Goal: Information Seeking & Learning: Learn about a topic

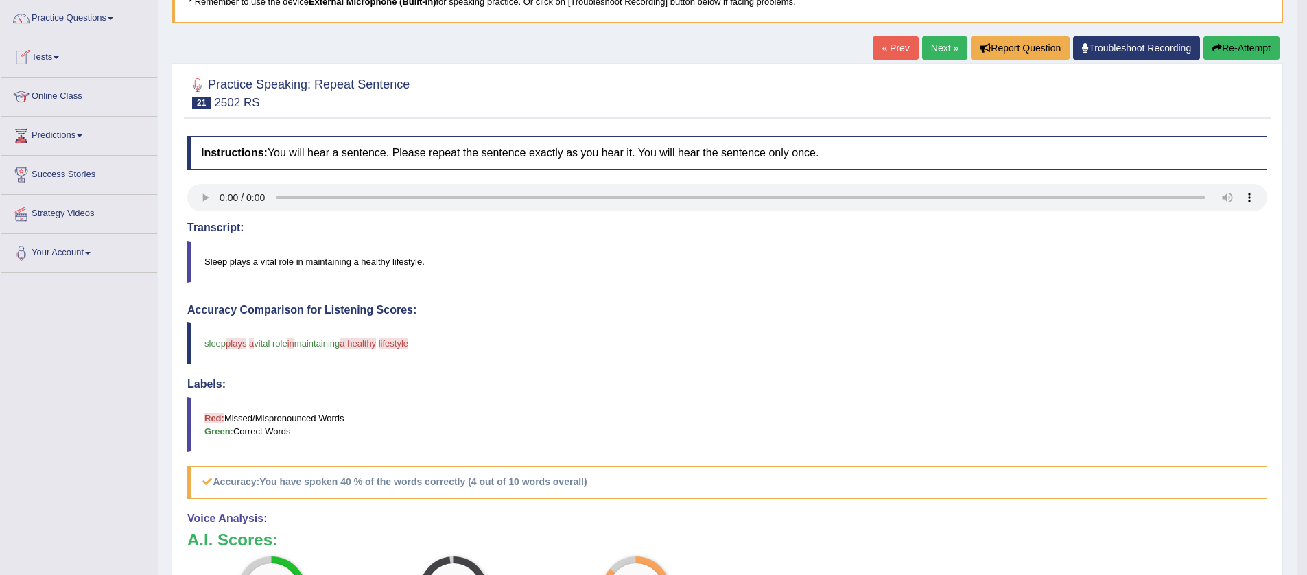
click at [66, 57] on link "Tests" at bounding box center [79, 55] width 156 height 34
click at [78, 90] on link "Take Practice Sectional Test" at bounding box center [89, 89] width 128 height 25
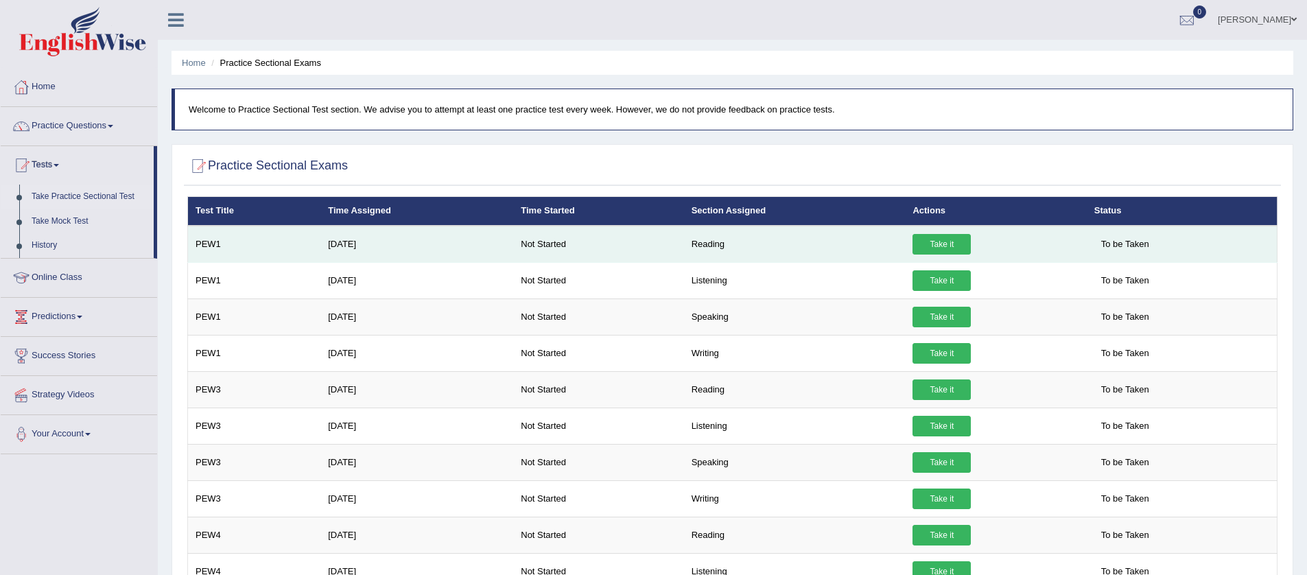
click at [948, 246] on link "Take it" at bounding box center [941, 244] width 58 height 21
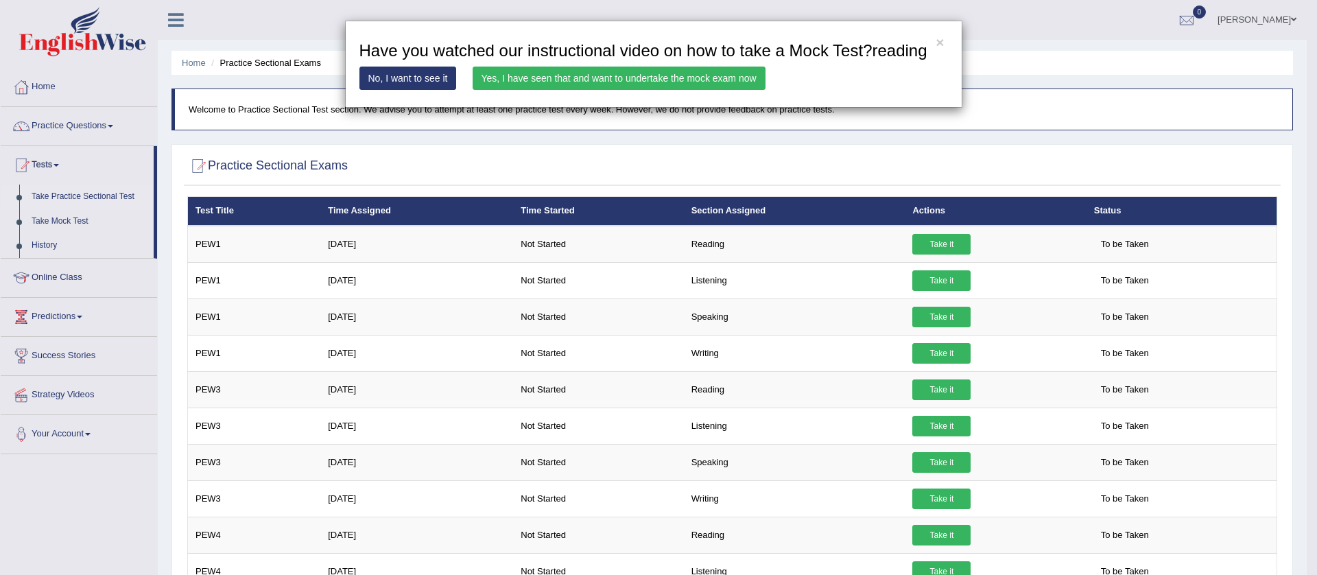
click at [419, 90] on link "No, I want to see it" at bounding box center [407, 78] width 97 height 23
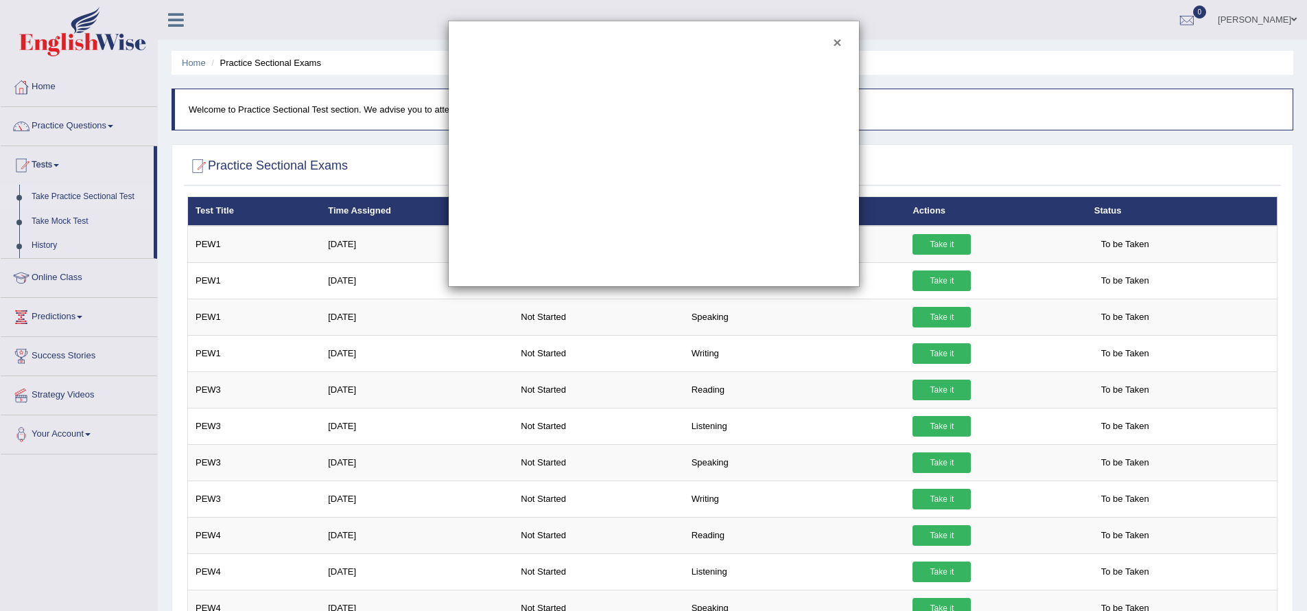
click at [836, 41] on button "×" at bounding box center [837, 42] width 8 height 14
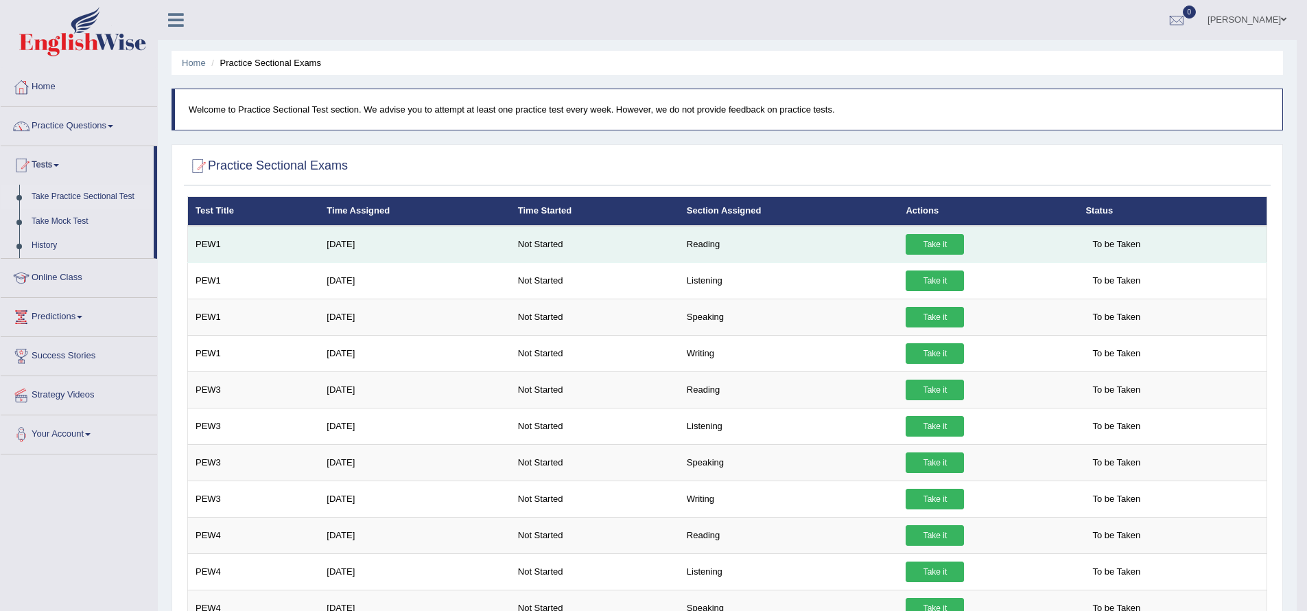
click at [917, 246] on link "Take it" at bounding box center [934, 244] width 58 height 21
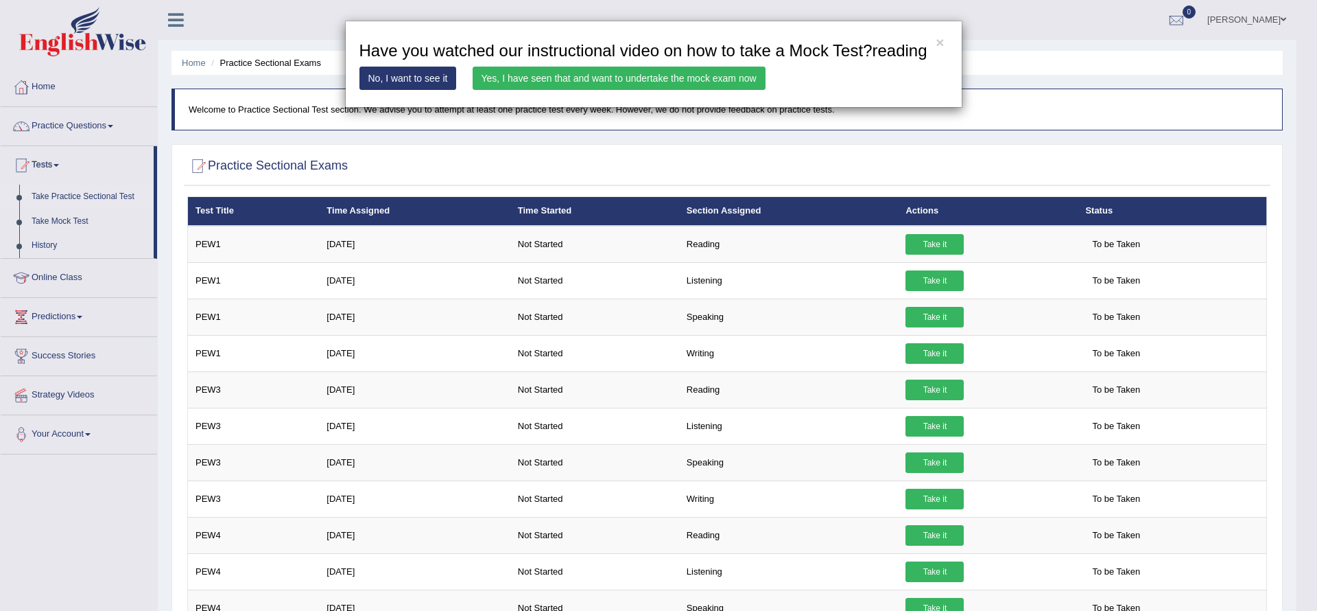
click at [530, 90] on link "Yes, I have seen that and want to undertake the mock exam now" at bounding box center [619, 78] width 293 height 23
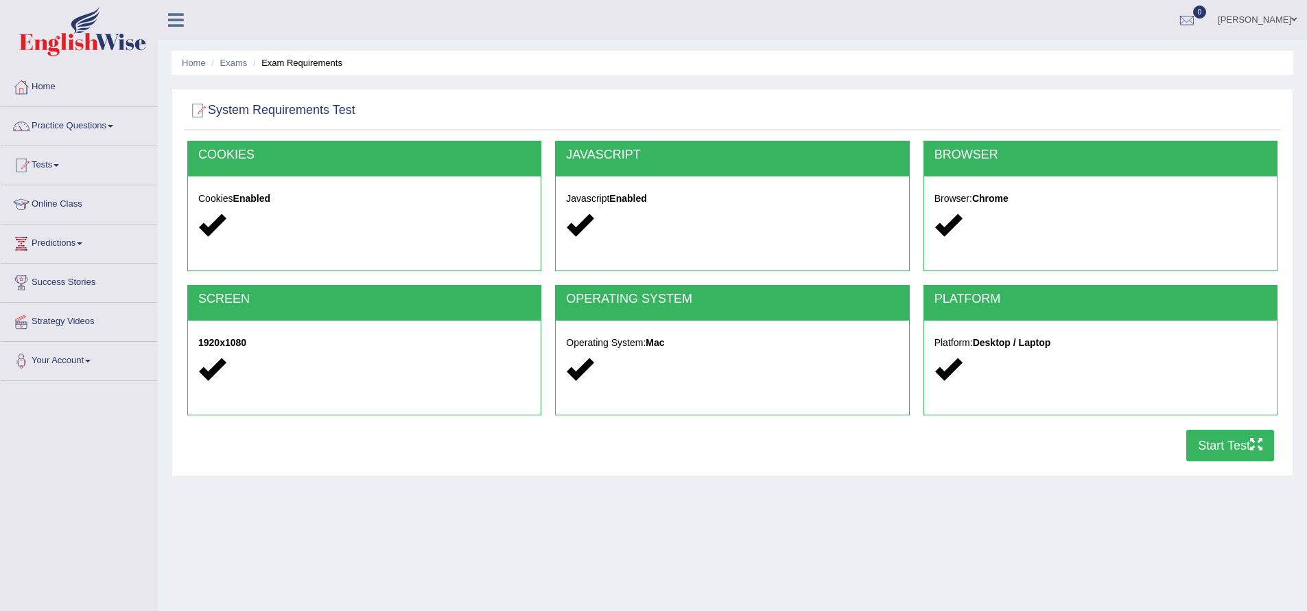
click at [1222, 446] on button "Start Test" at bounding box center [1230, 445] width 88 height 32
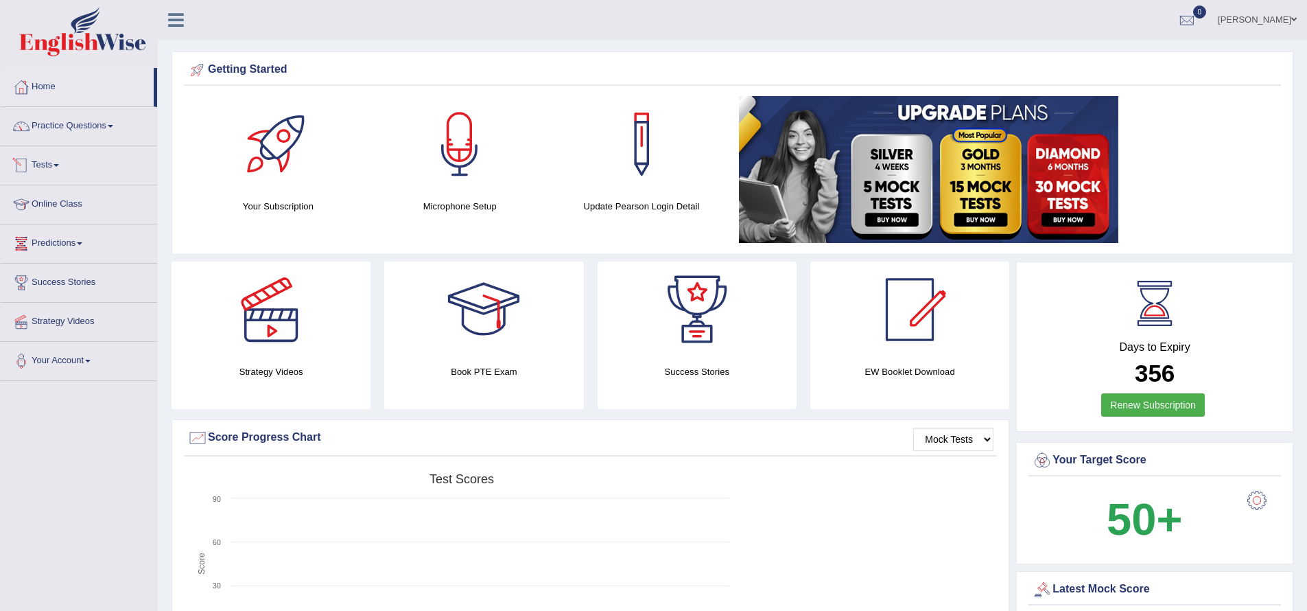
click at [64, 167] on link "Tests" at bounding box center [79, 163] width 156 height 34
click at [106, 199] on link "Take Practice Sectional Test" at bounding box center [89, 197] width 128 height 25
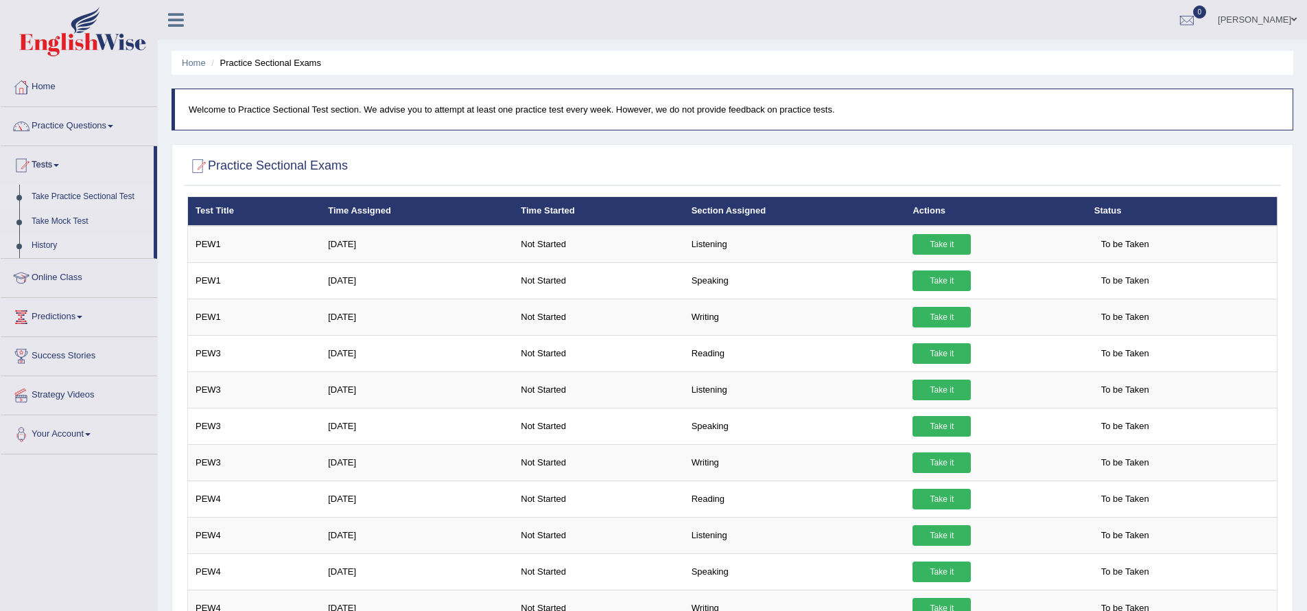
click at [63, 245] on link "History" at bounding box center [89, 245] width 128 height 25
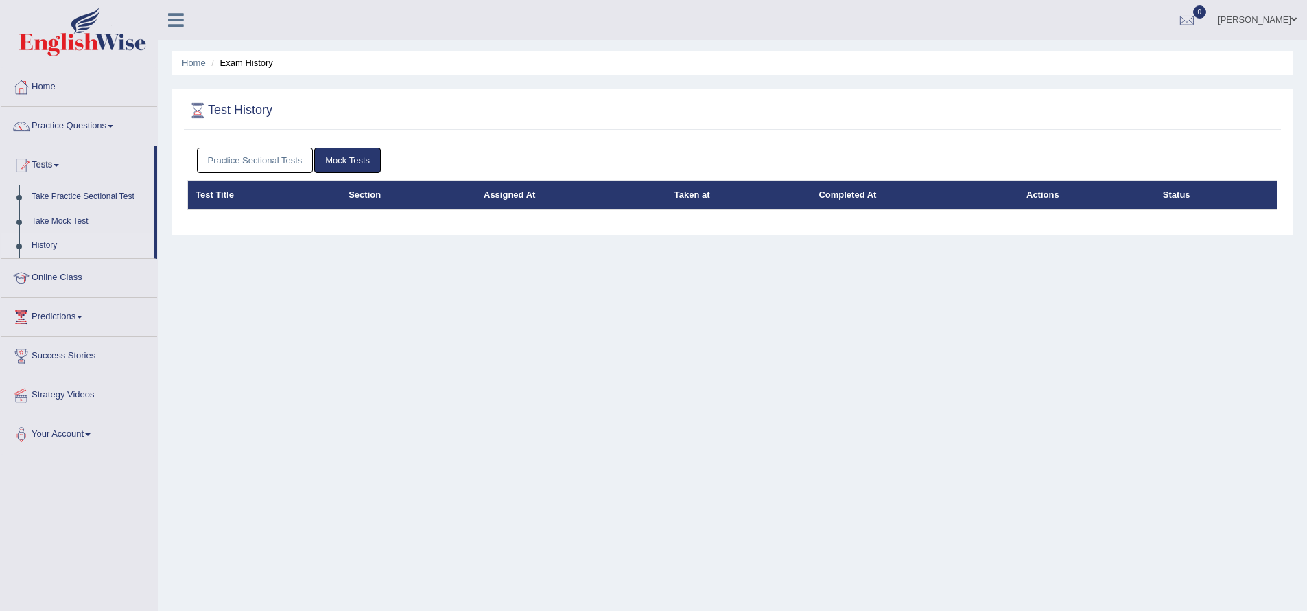
click at [468, 200] on th "Section" at bounding box center [408, 194] width 135 height 29
click at [59, 164] on span at bounding box center [56, 165] width 5 height 3
click at [78, 192] on link "Take Practice Sectional Test" at bounding box center [89, 197] width 128 height 25
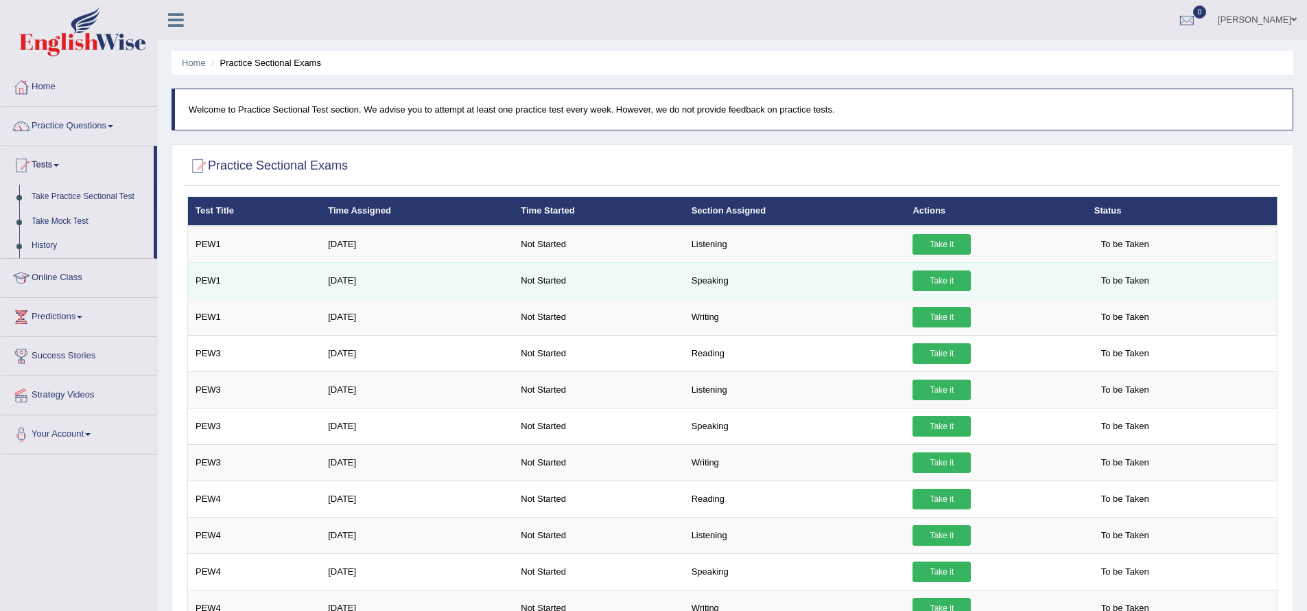
click at [941, 285] on link "Take it" at bounding box center [941, 280] width 58 height 21
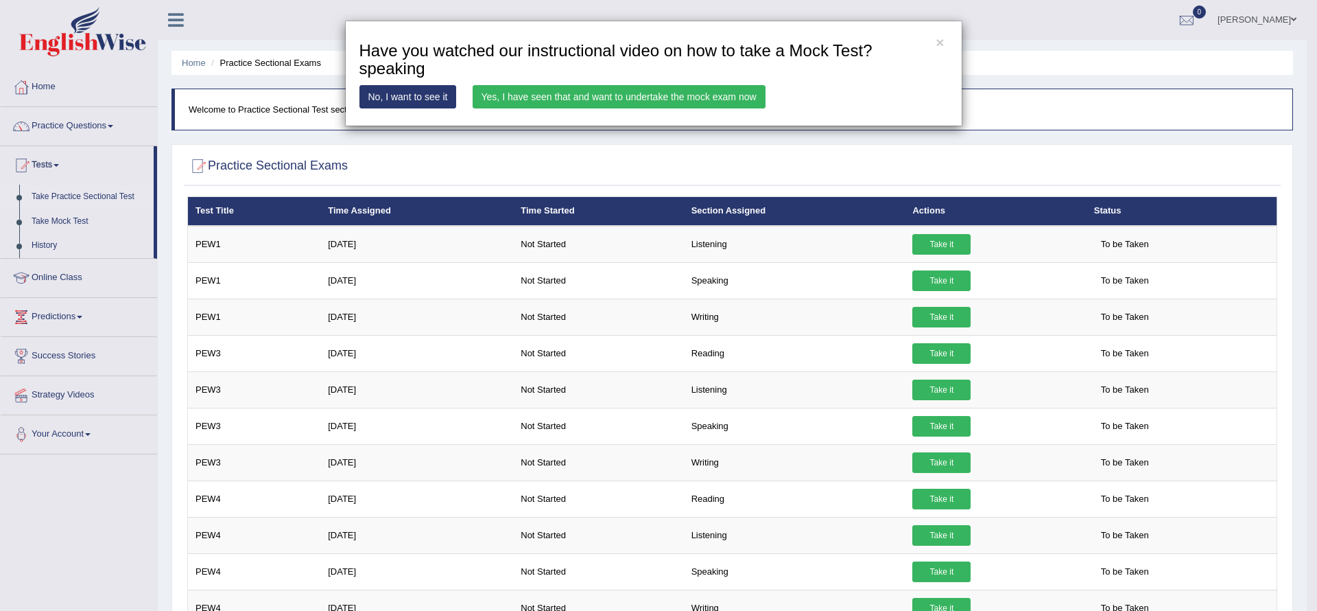
click at [508, 94] on link "Yes, I have seen that and want to undertake the mock exam now" at bounding box center [619, 96] width 293 height 23
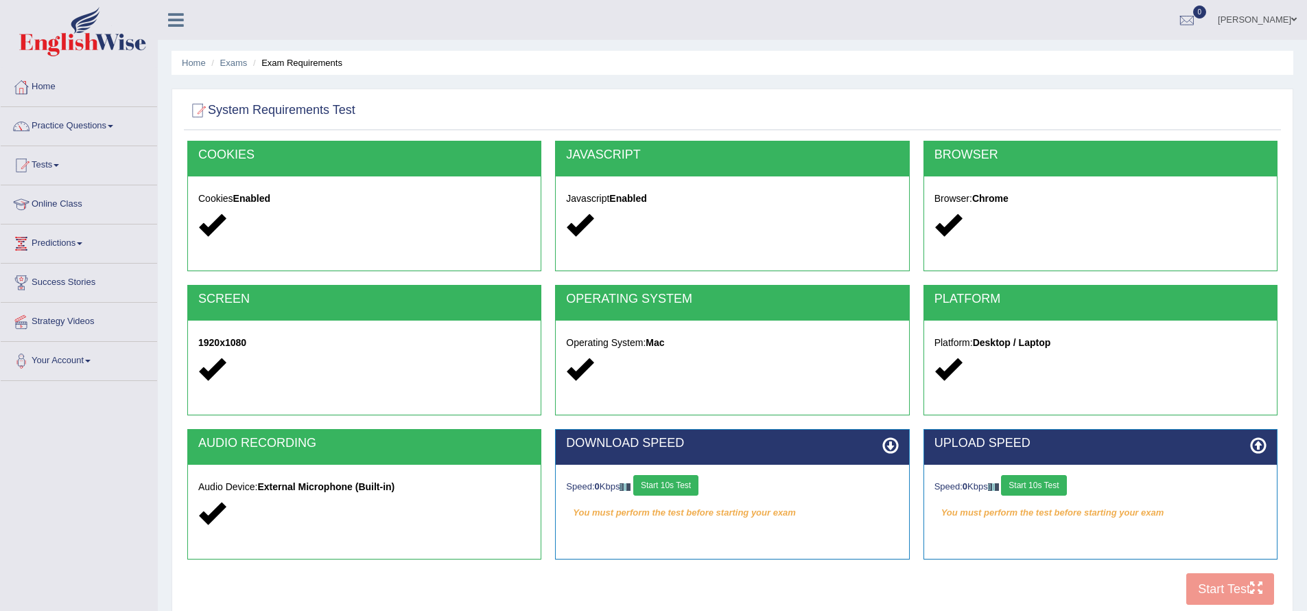
click at [688, 482] on button "Start 10s Test" at bounding box center [665, 485] width 65 height 21
click at [1028, 485] on div "Speed: 0 Kbps Start 10s Test" at bounding box center [1100, 487] width 332 height 24
click at [1031, 484] on button "Start 10s Test" at bounding box center [1033, 485] width 65 height 21
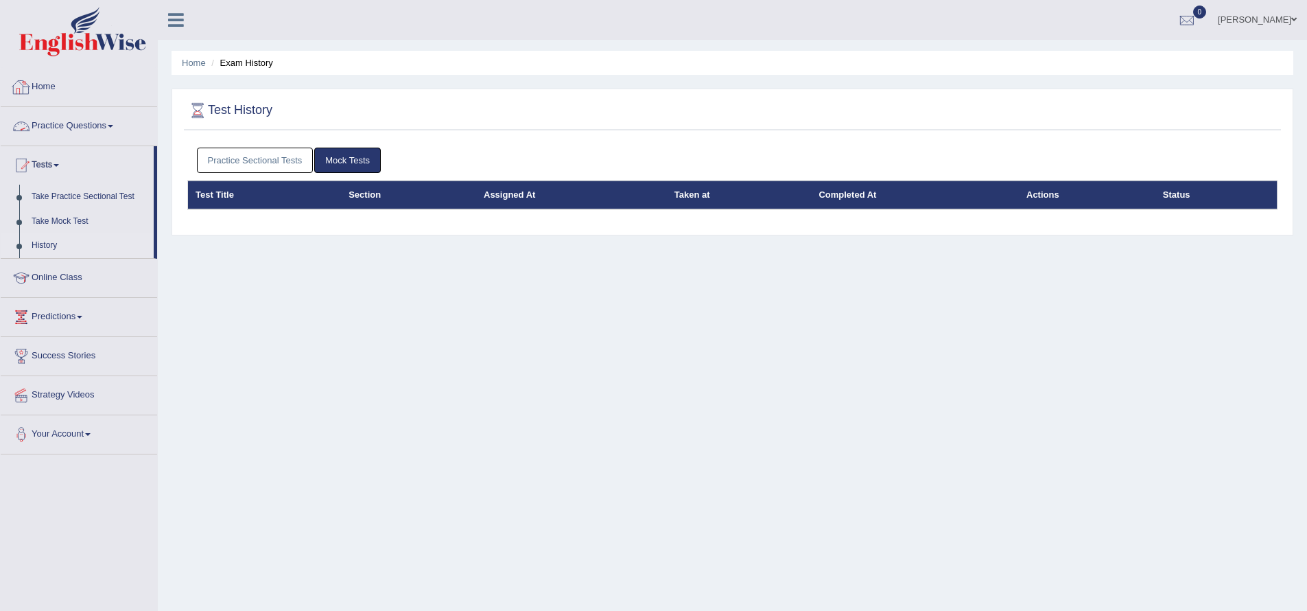
click at [108, 126] on link "Practice Questions" at bounding box center [79, 124] width 156 height 34
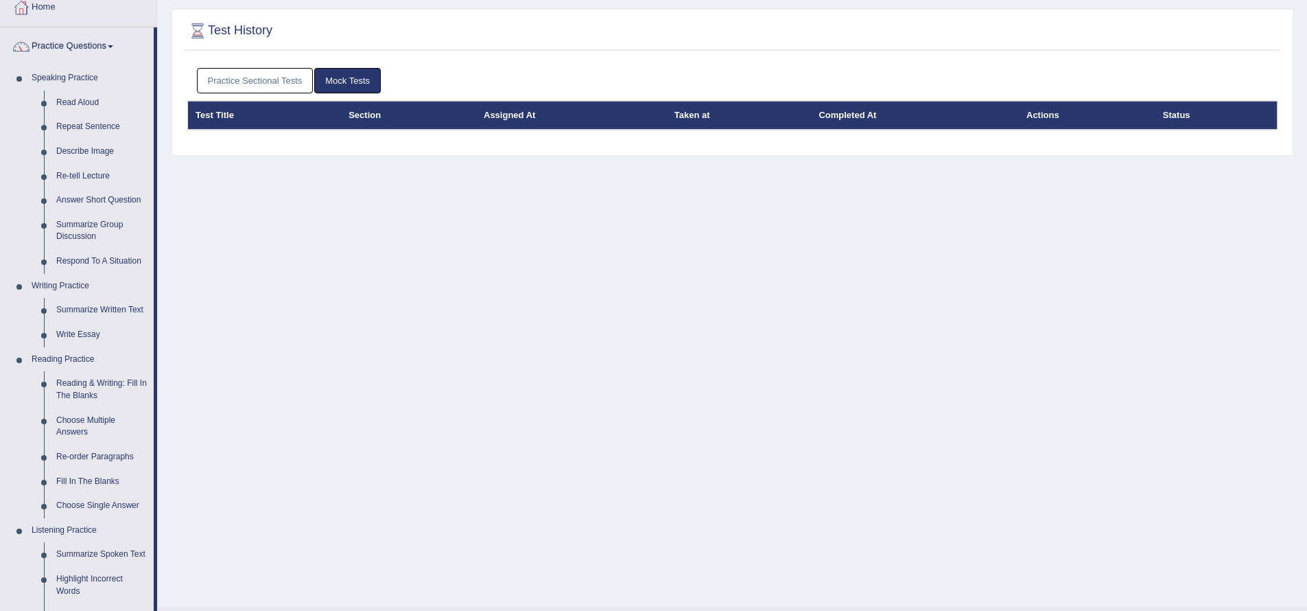
scroll to position [72, 0]
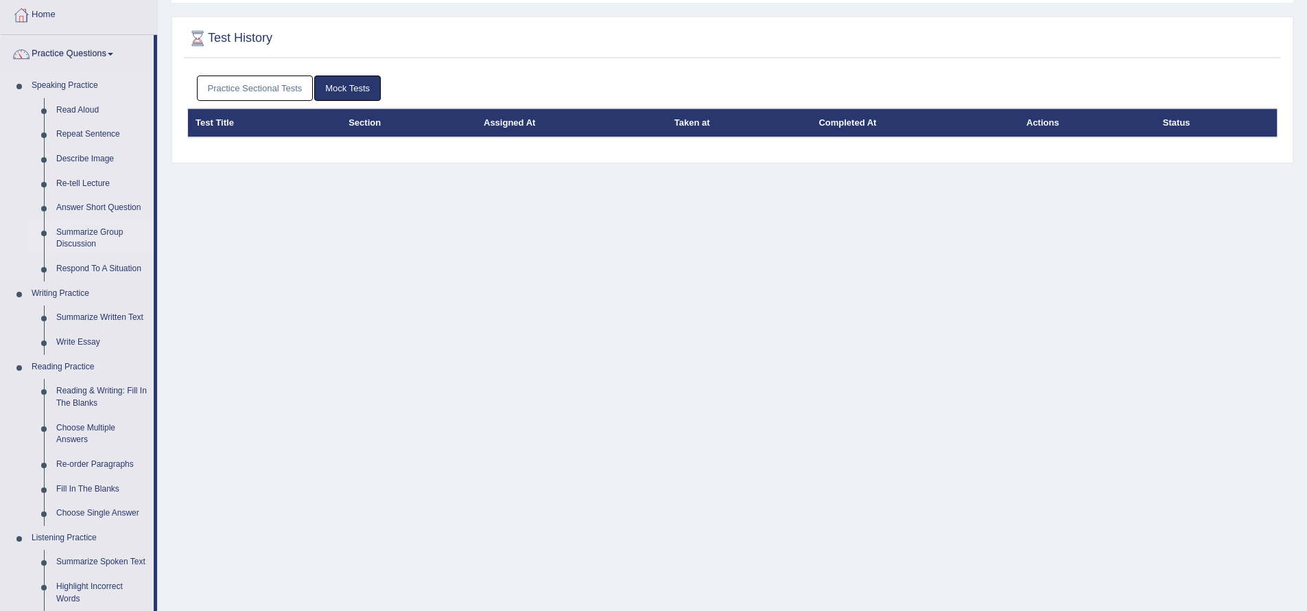
click at [75, 239] on link "Summarize Group Discussion" at bounding box center [102, 238] width 104 height 36
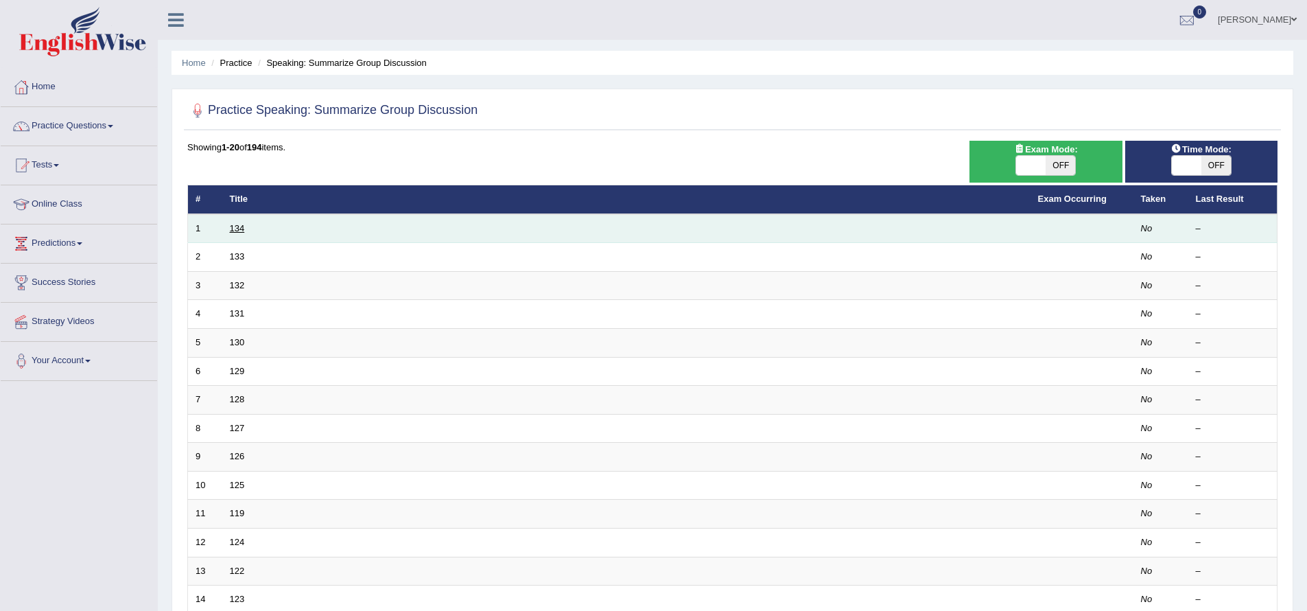
click at [237, 232] on link "134" at bounding box center [237, 228] width 15 height 10
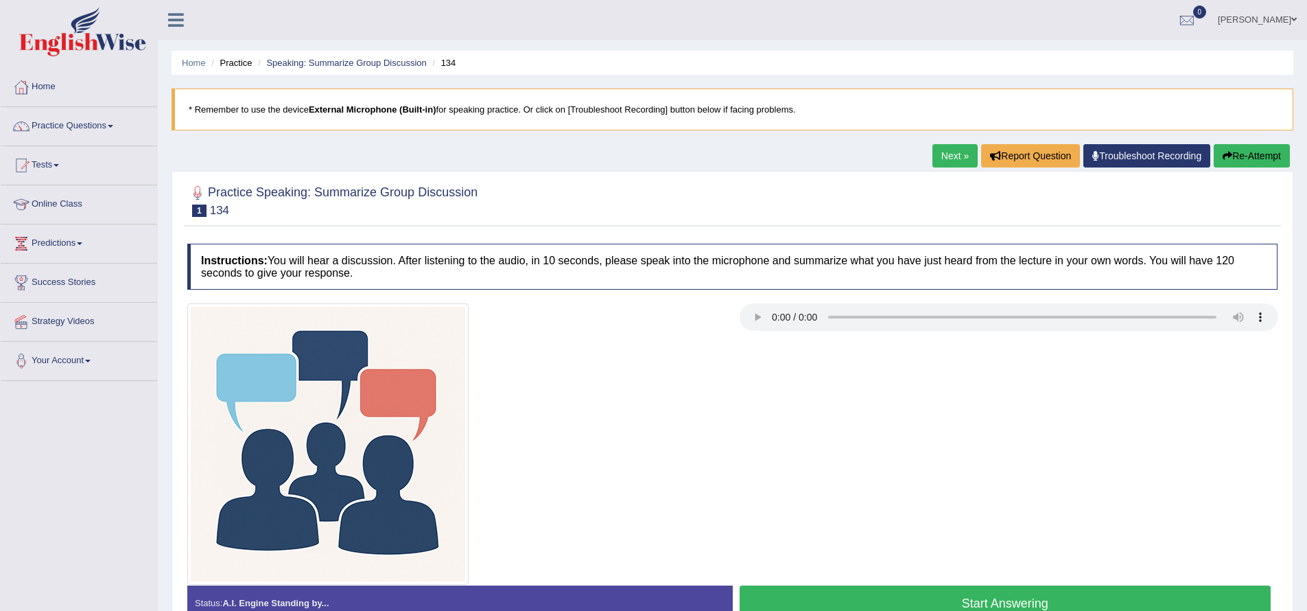
scroll to position [110, 0]
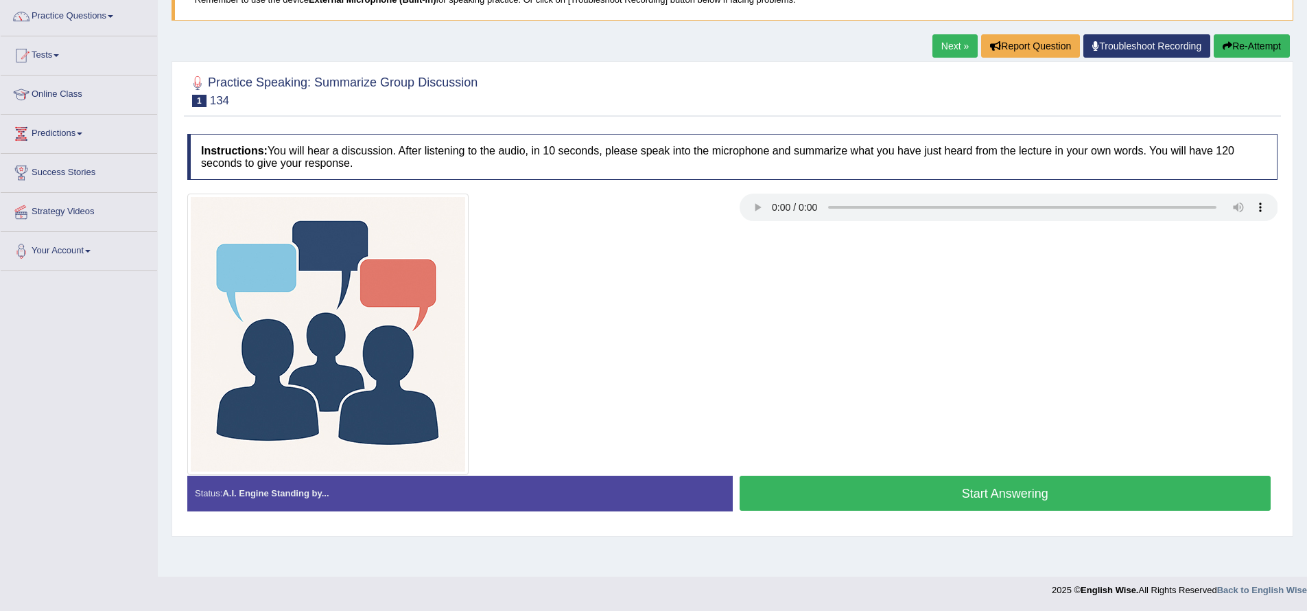
click at [883, 502] on button "Start Answering" at bounding box center [1005, 492] width 532 height 35
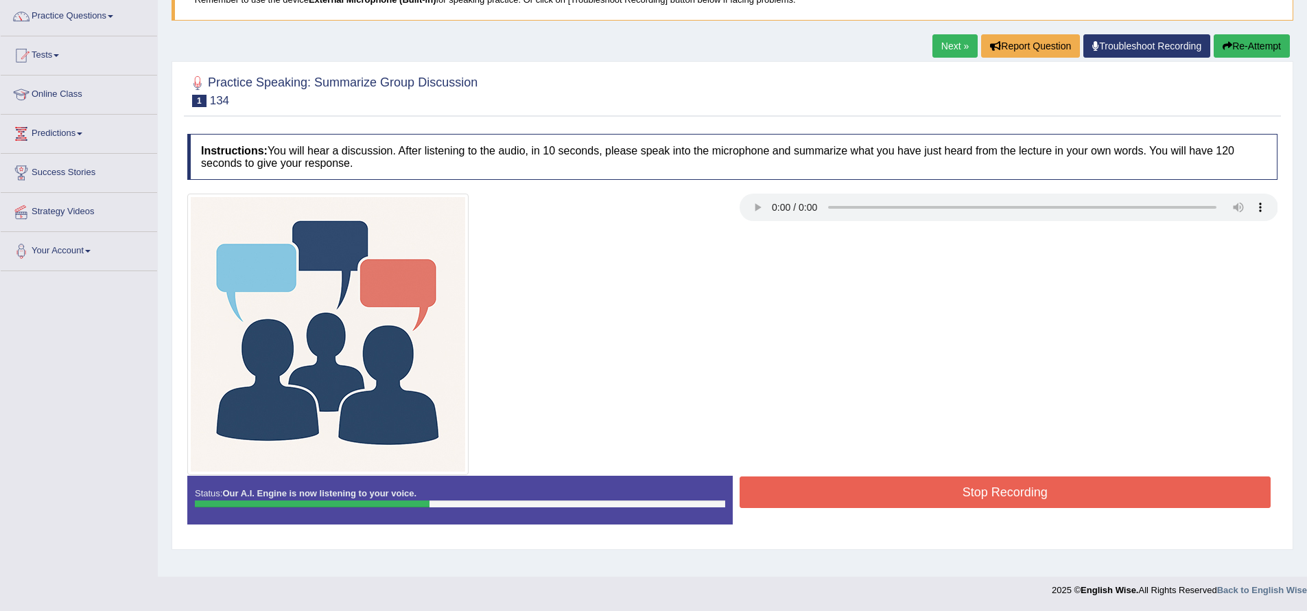
click at [881, 499] on button "Stop Recording" at bounding box center [1005, 492] width 532 height 32
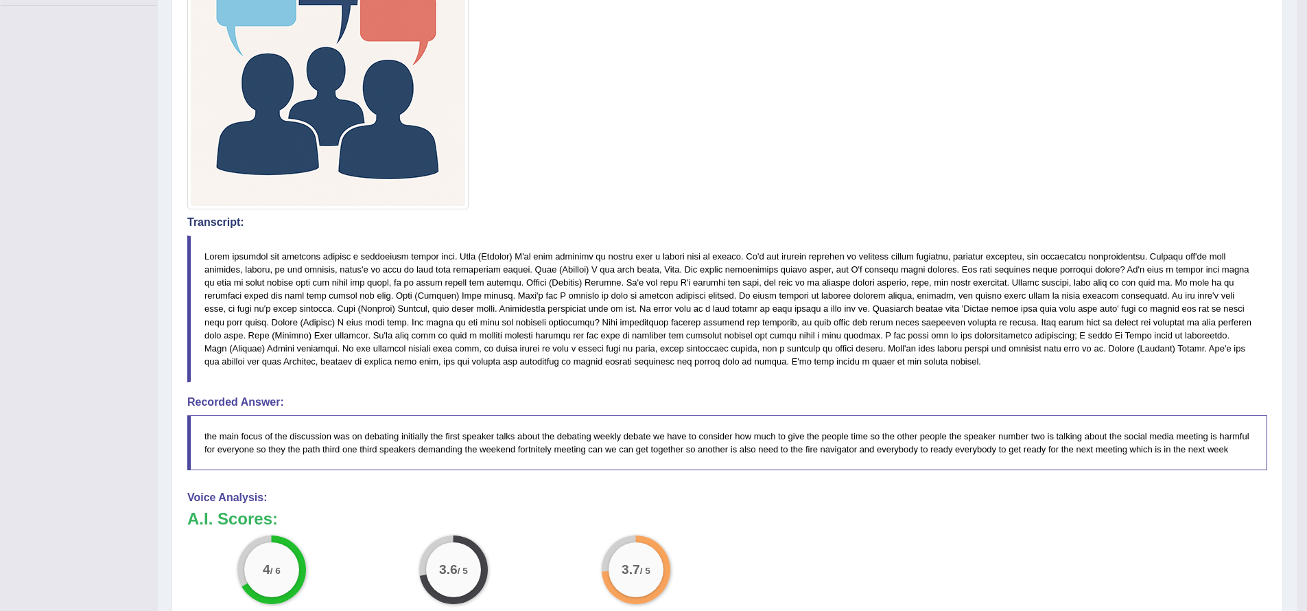
scroll to position [11, 0]
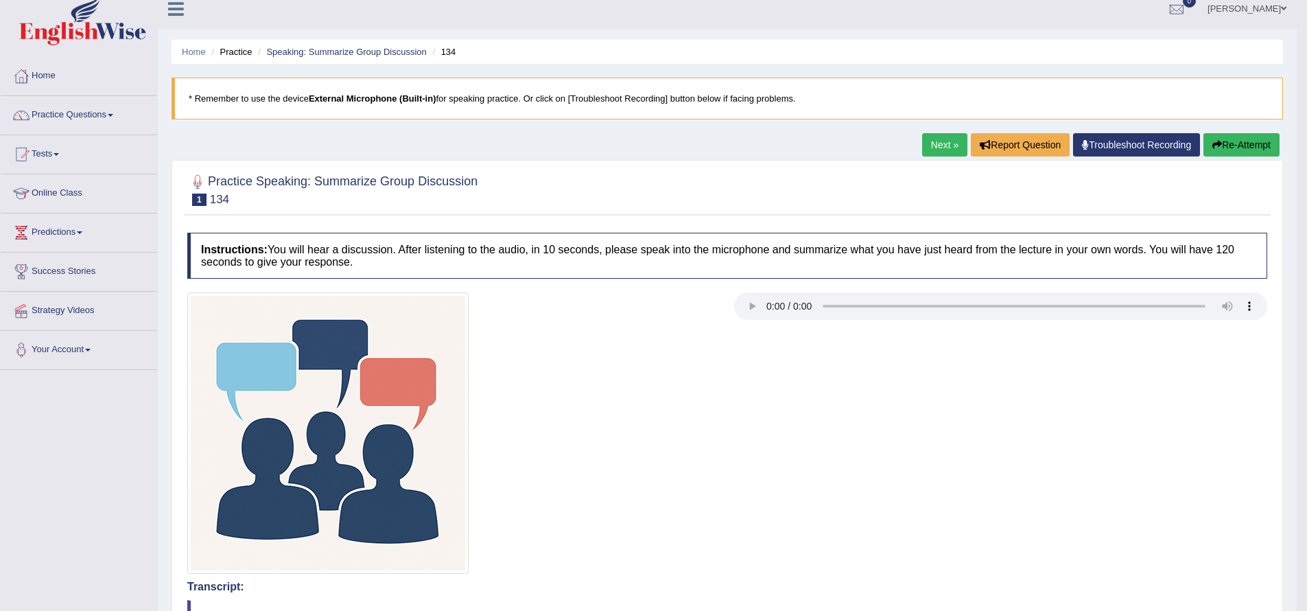
click at [934, 144] on link "Next »" at bounding box center [944, 144] width 45 height 23
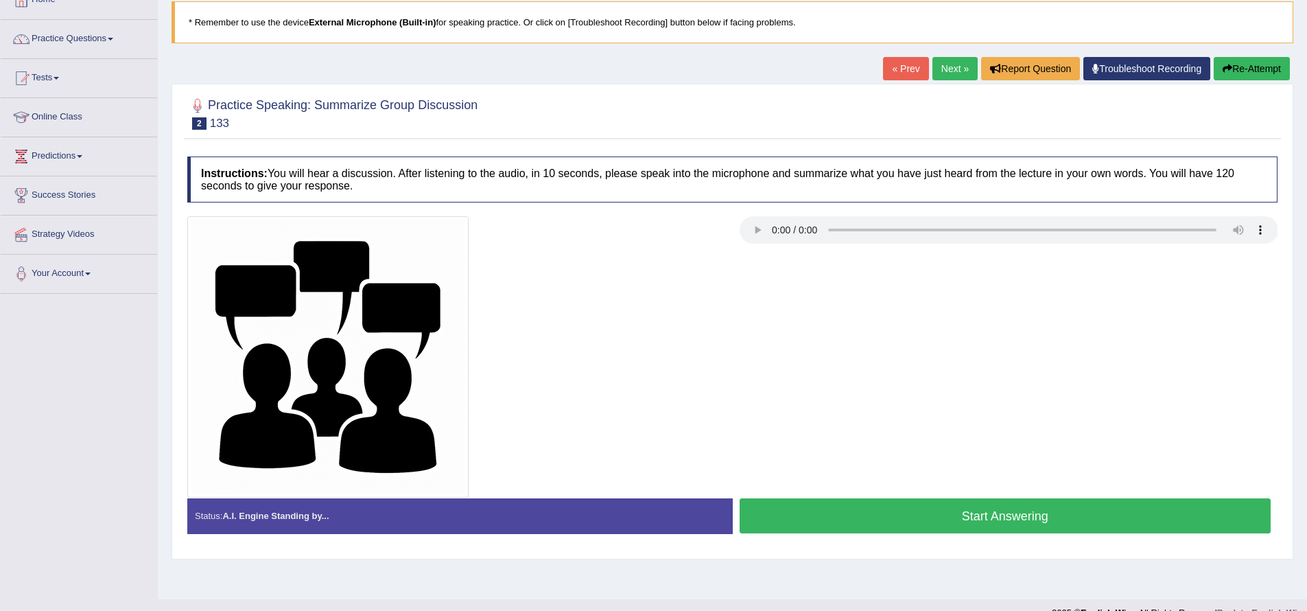
scroll to position [110, 0]
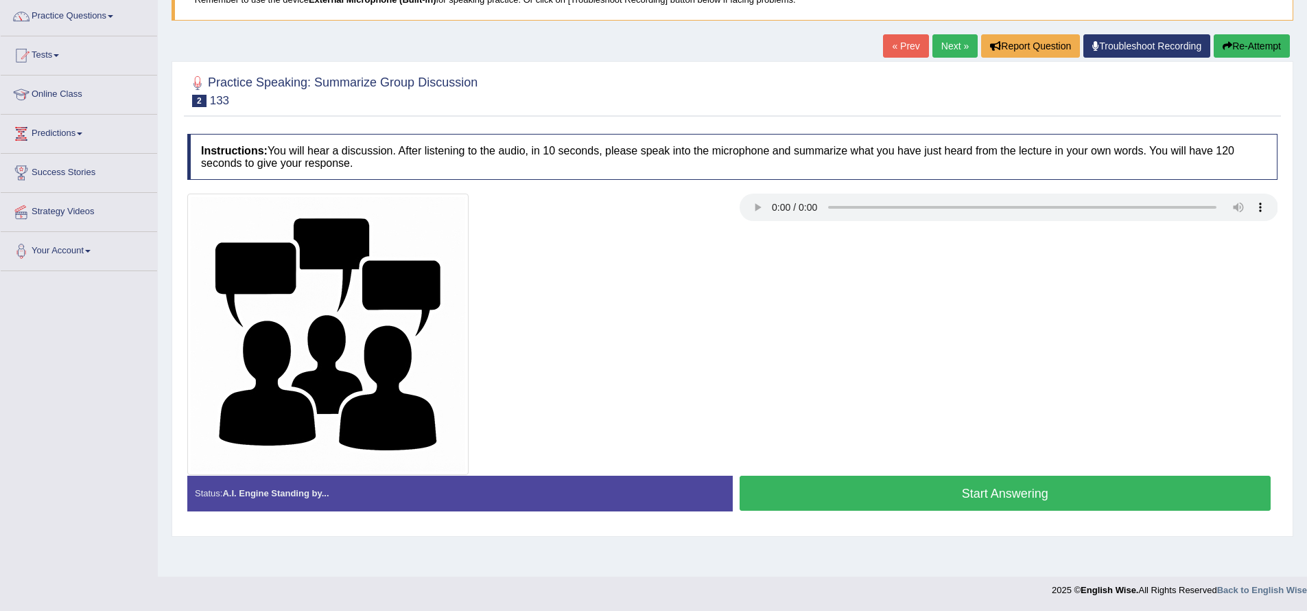
click at [796, 498] on button "Start Answering" at bounding box center [1005, 492] width 532 height 35
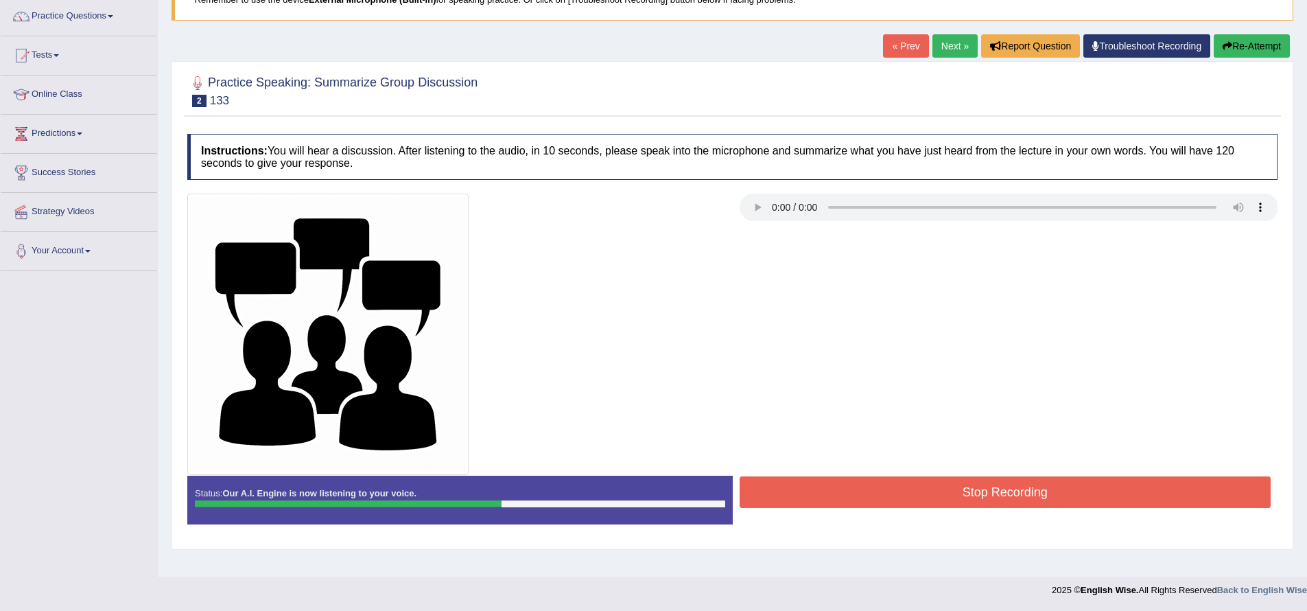
click at [1009, 502] on button "Stop Recording" at bounding box center [1005, 492] width 532 height 32
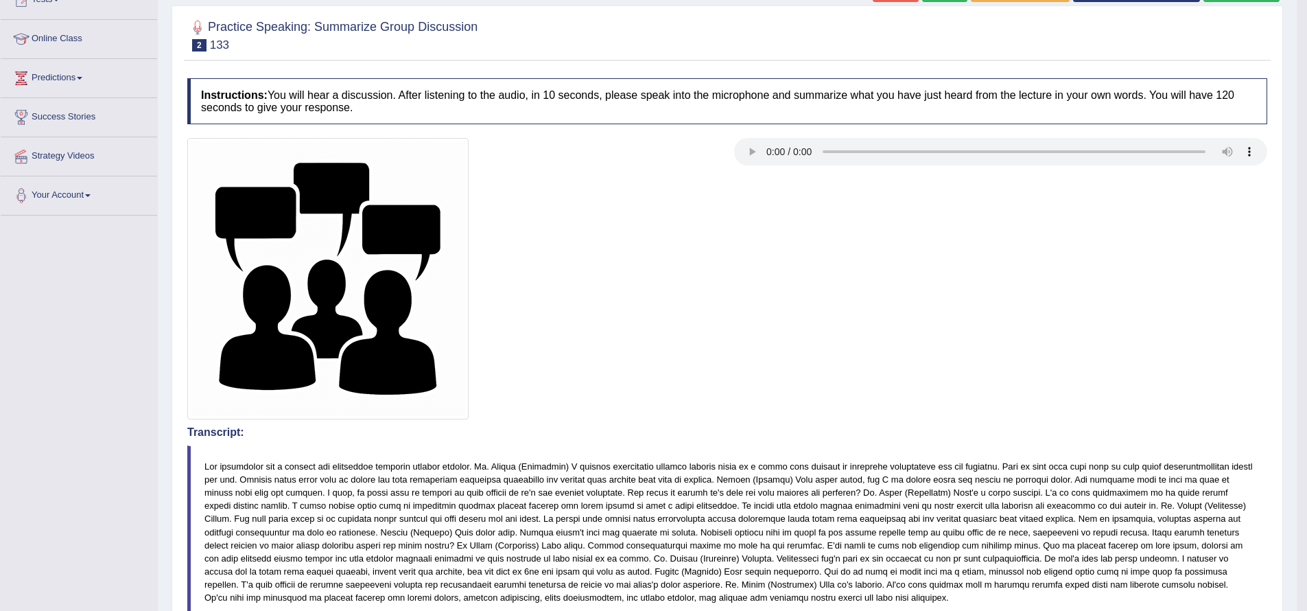
scroll to position [28, 0]
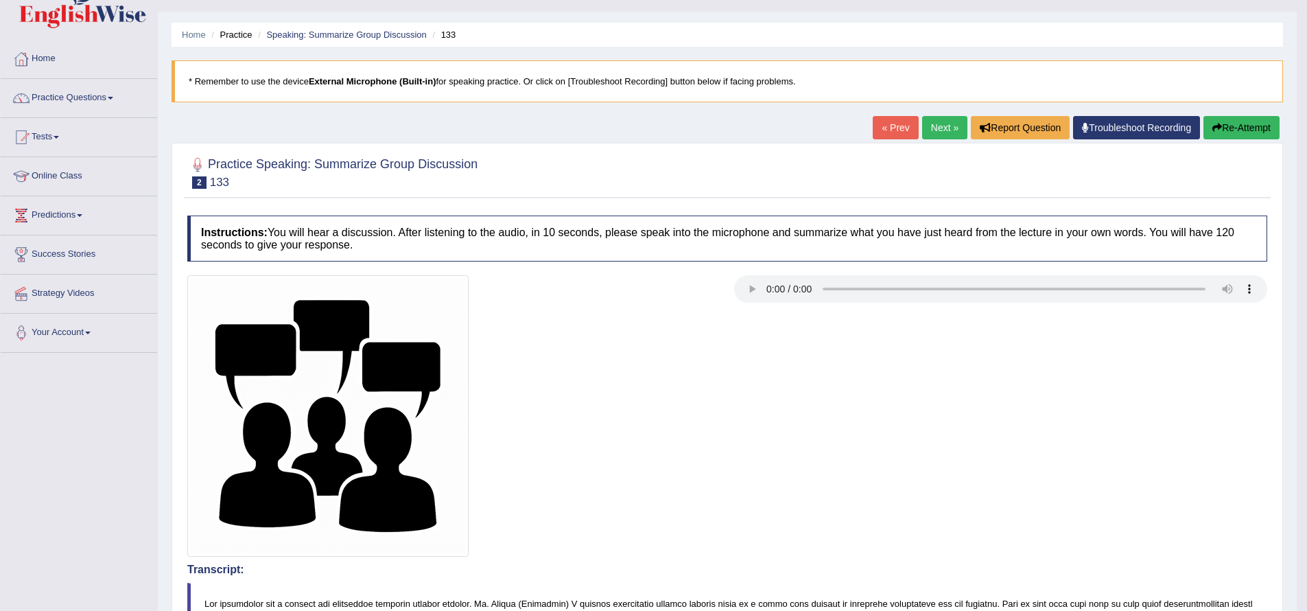
click at [936, 125] on link "Next »" at bounding box center [944, 127] width 45 height 23
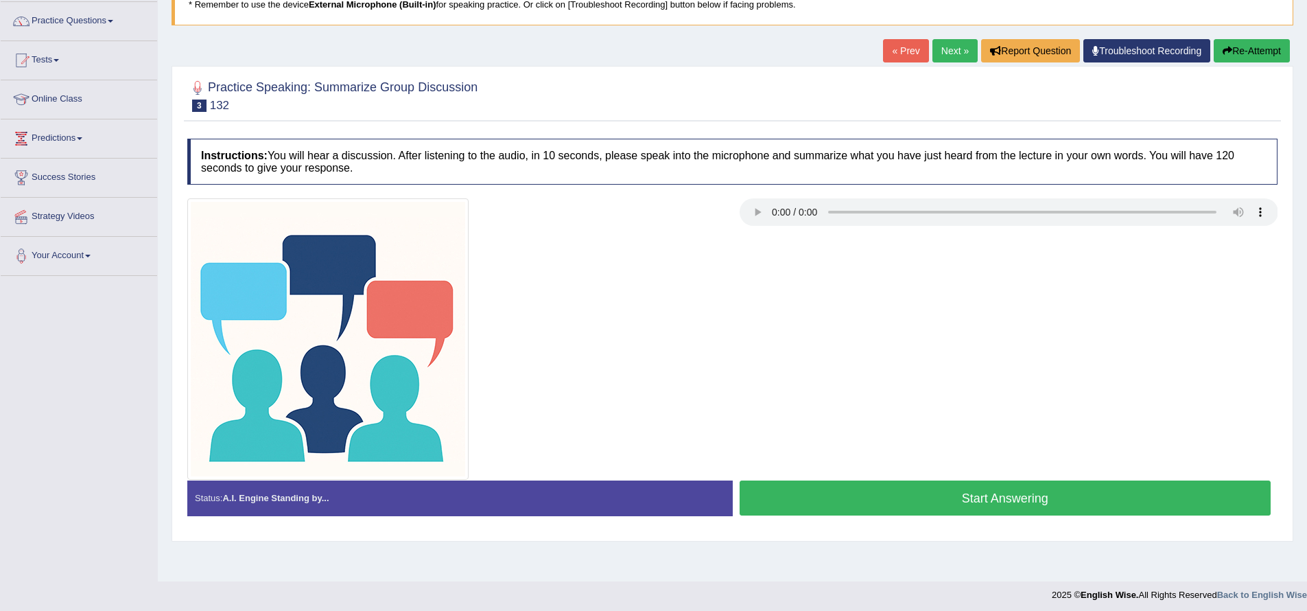
scroll to position [110, 0]
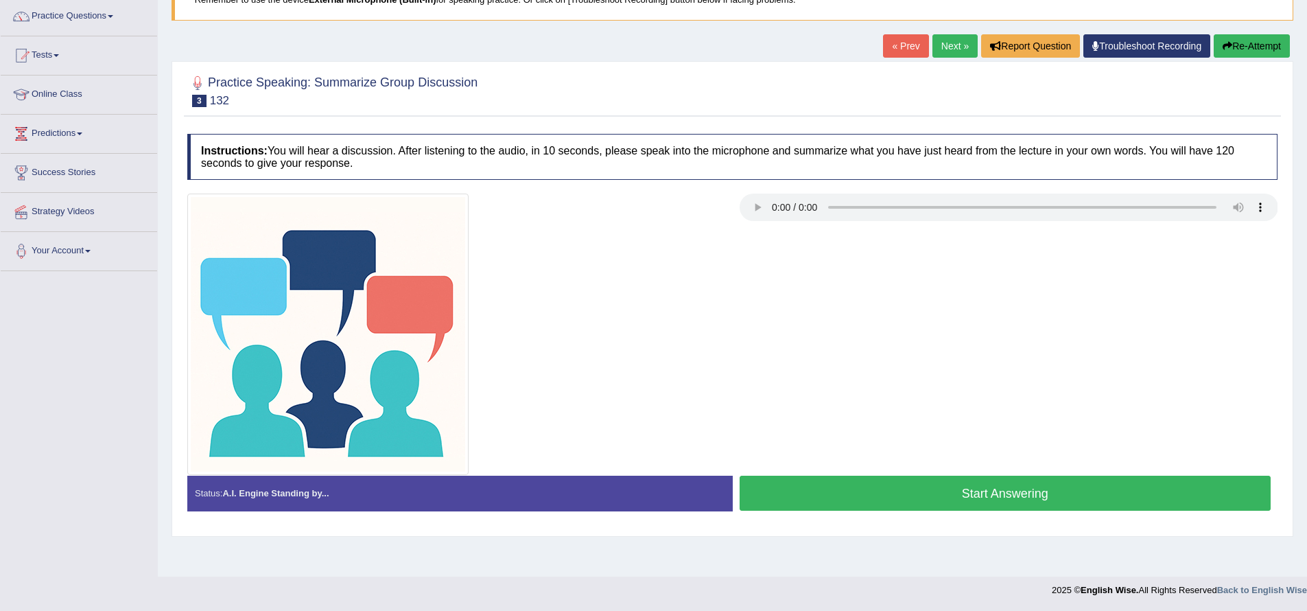
click at [960, 46] on link "Next »" at bounding box center [954, 45] width 45 height 23
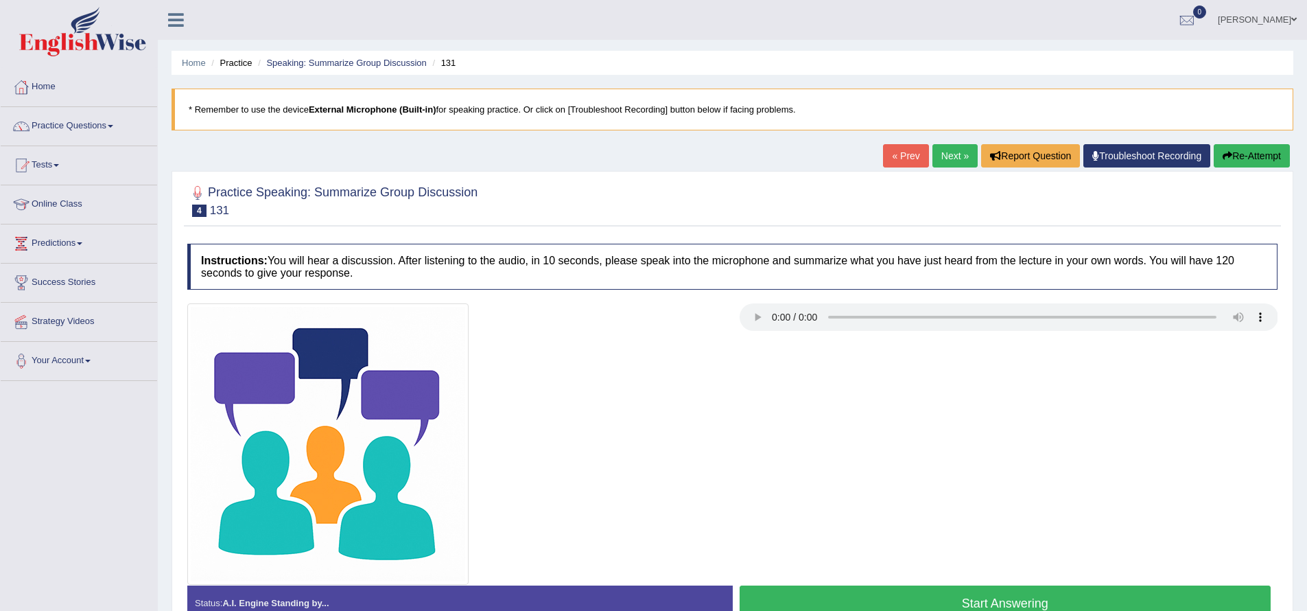
click at [956, 152] on link "Next »" at bounding box center [954, 155] width 45 height 23
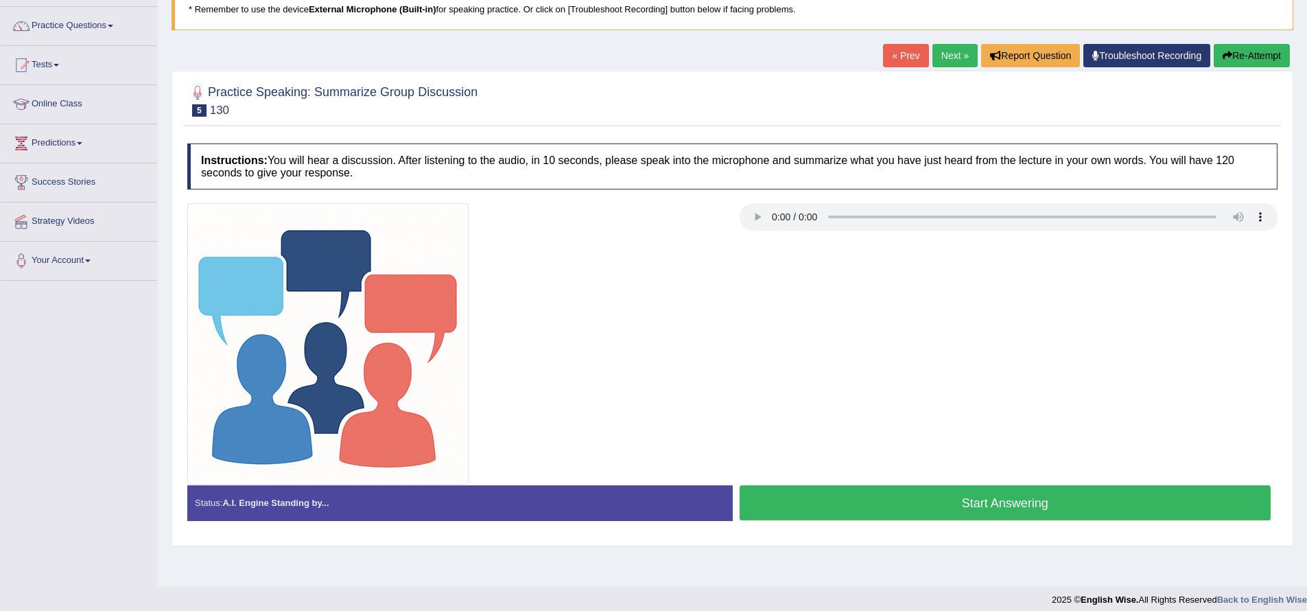
scroll to position [110, 0]
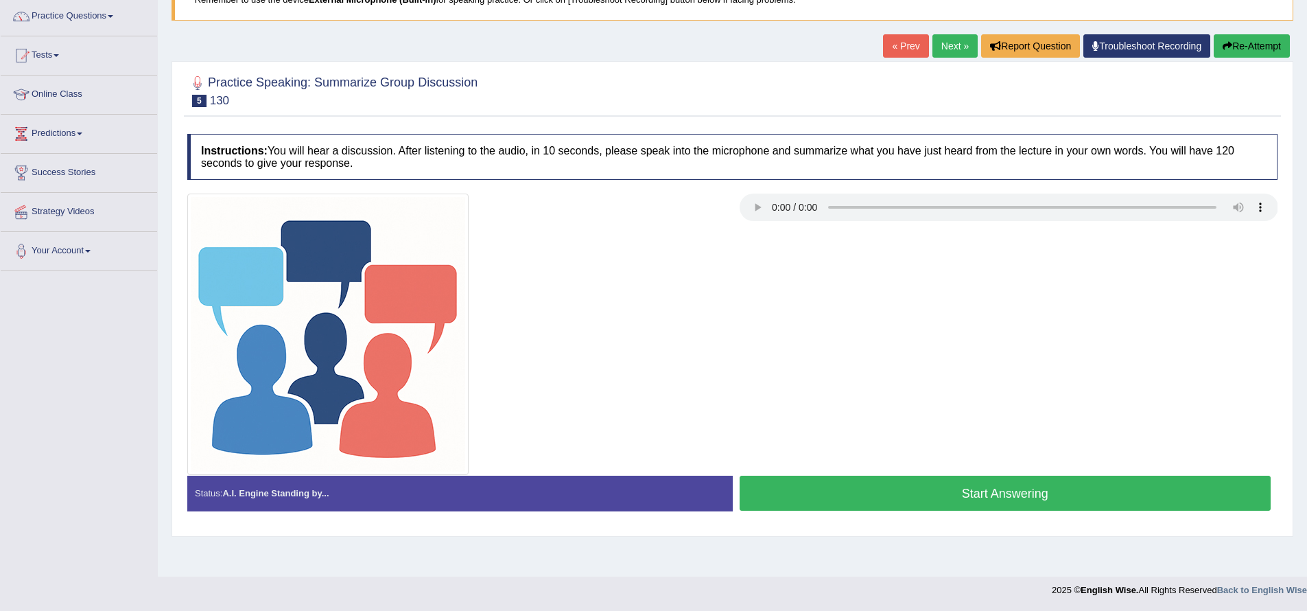
click at [949, 45] on link "Next »" at bounding box center [954, 45] width 45 height 23
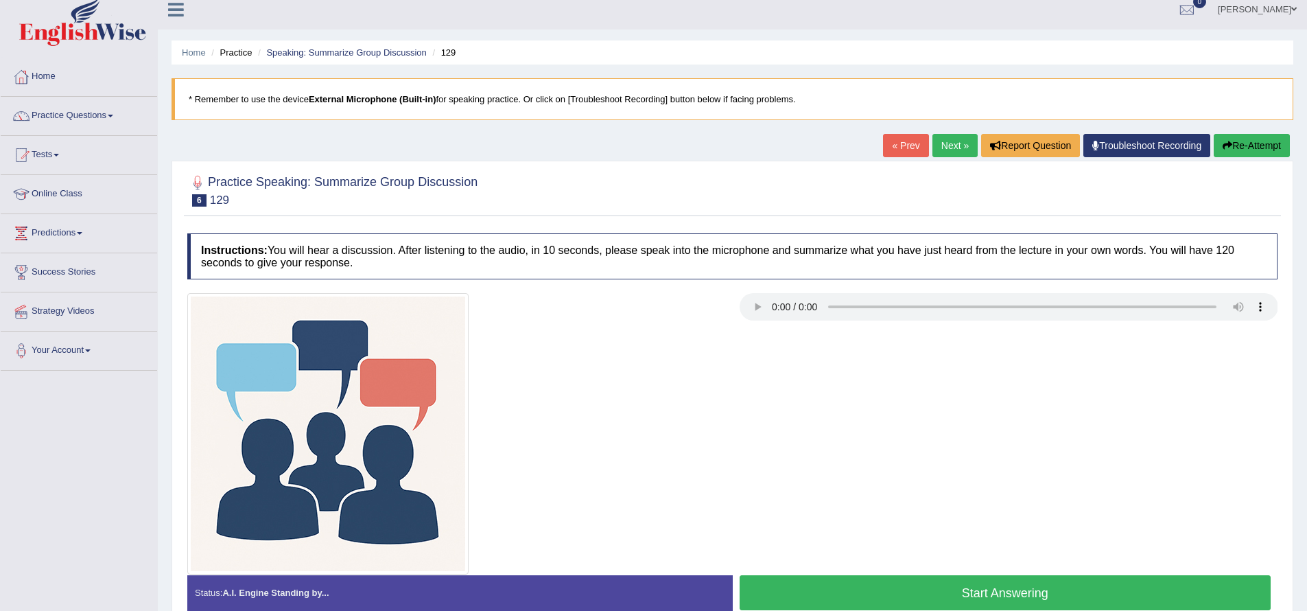
scroll to position [25, 0]
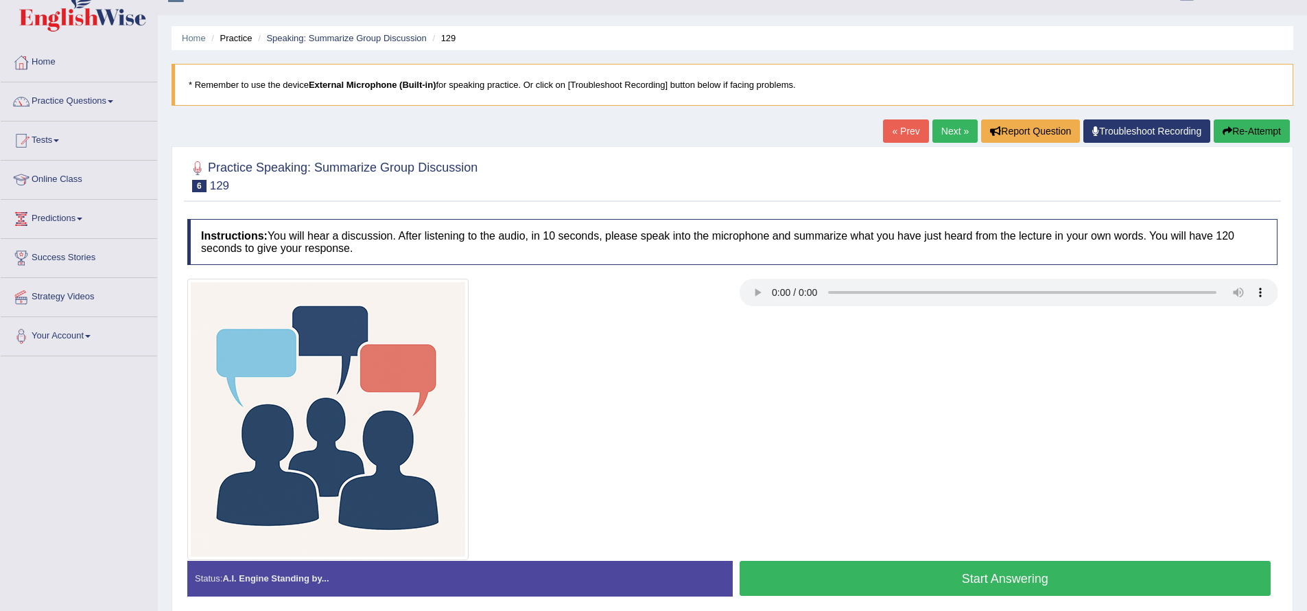
click at [857, 582] on button "Start Answering" at bounding box center [1005, 577] width 532 height 35
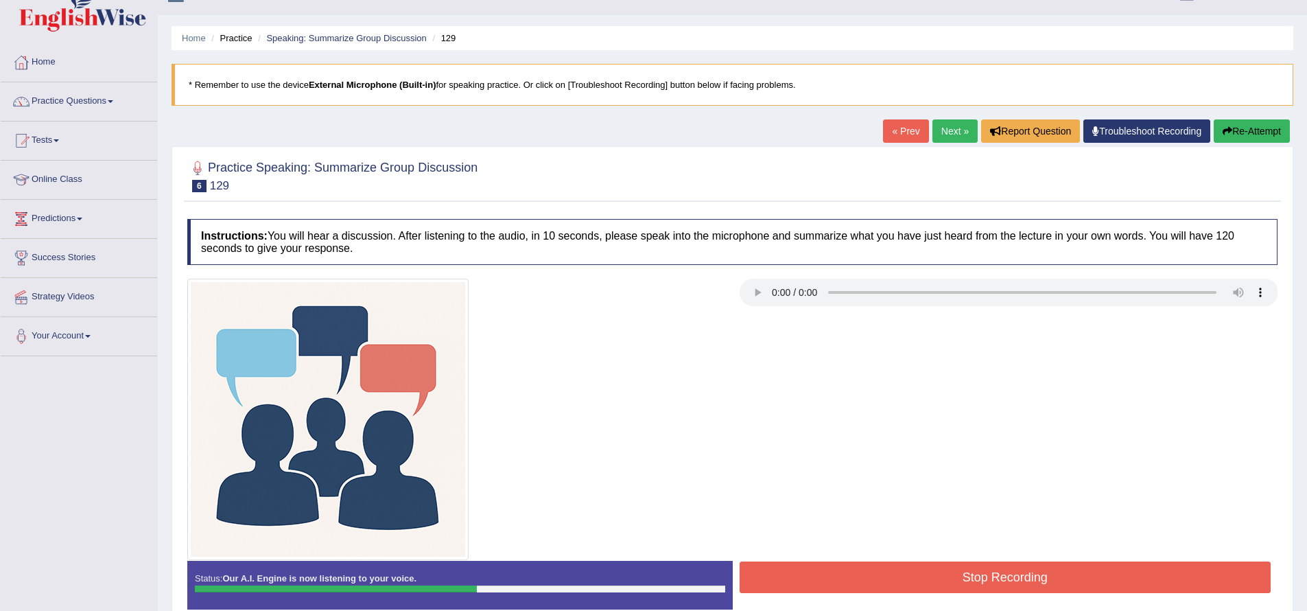
click at [811, 591] on button "Stop Recording" at bounding box center [1005, 577] width 532 height 32
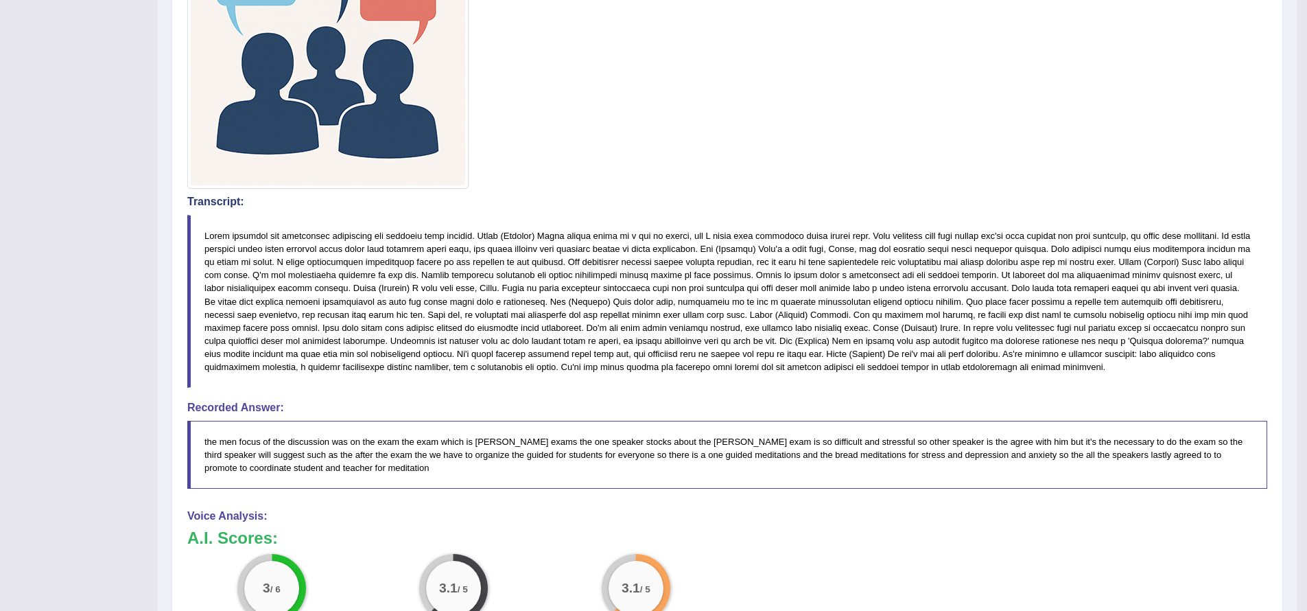
scroll to position [292, 0]
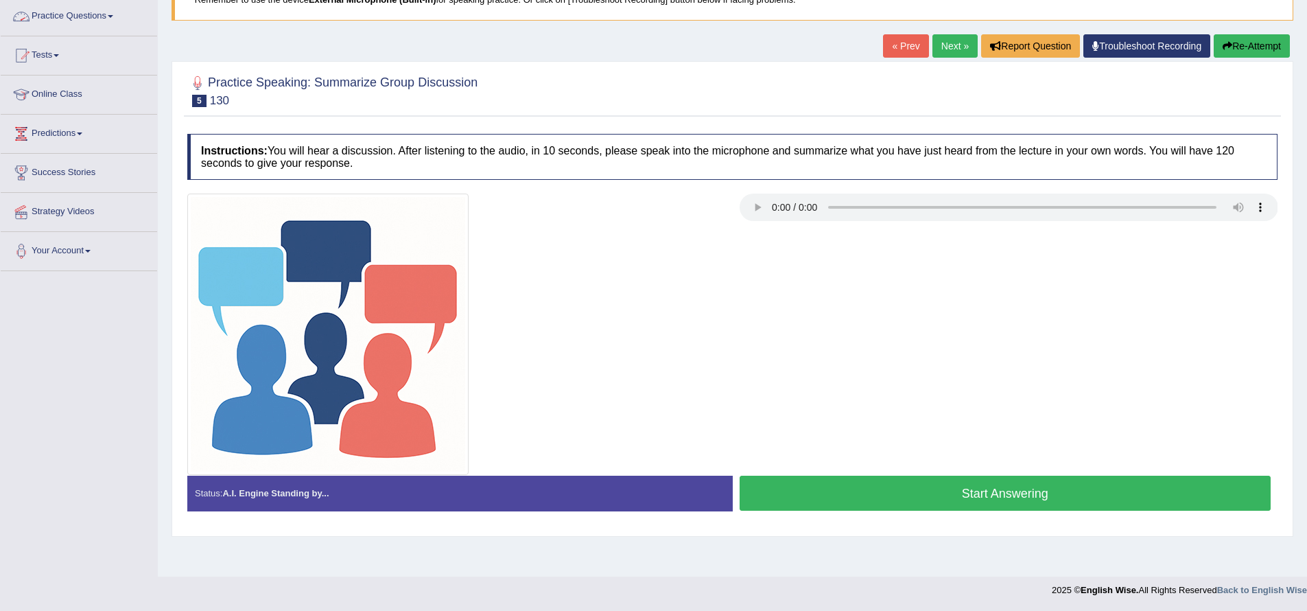
click at [113, 16] on span at bounding box center [110, 16] width 5 height 3
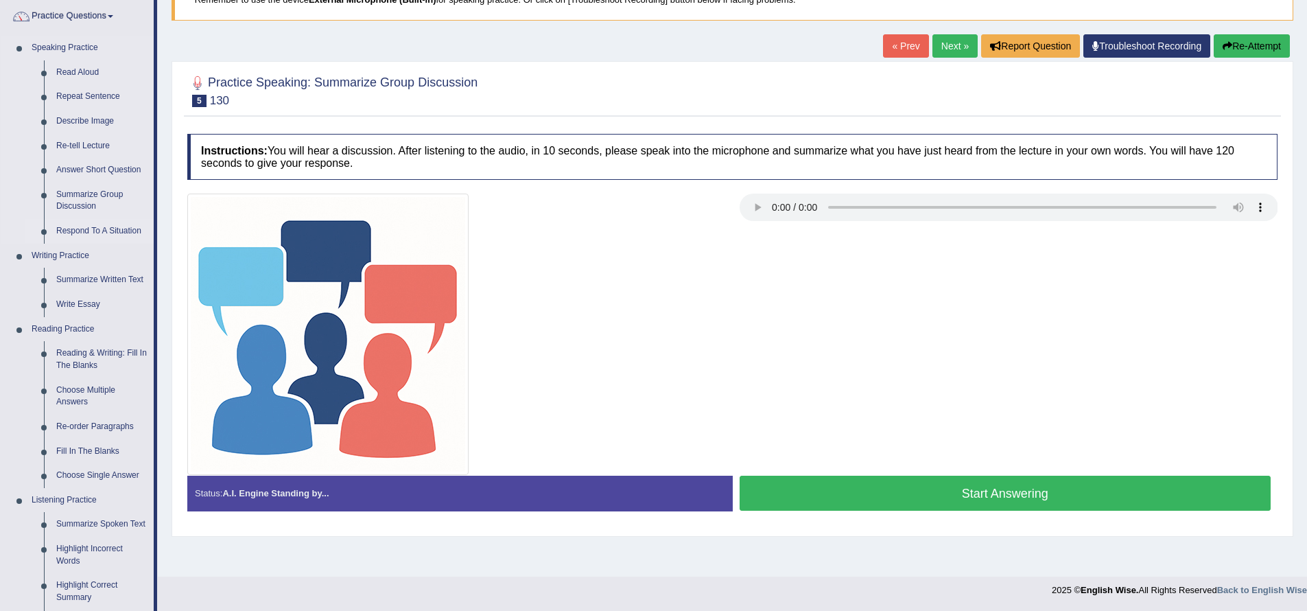
click at [80, 234] on link "Respond To A Situation" at bounding box center [102, 231] width 104 height 25
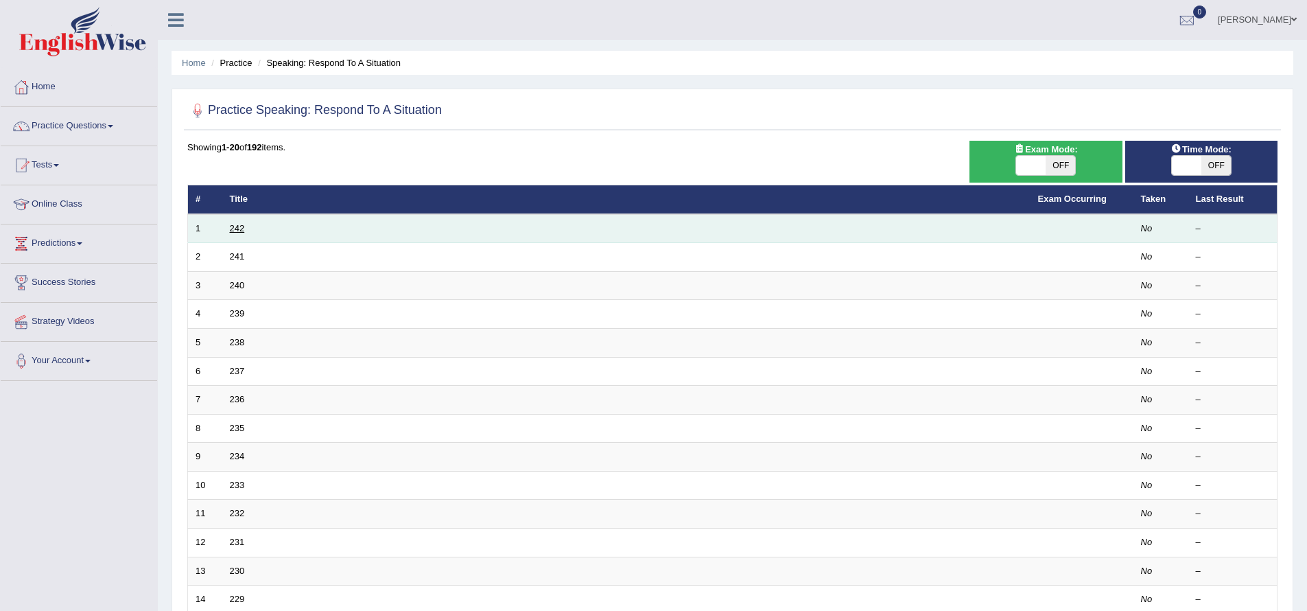
click at [237, 231] on link "242" at bounding box center [237, 228] width 15 height 10
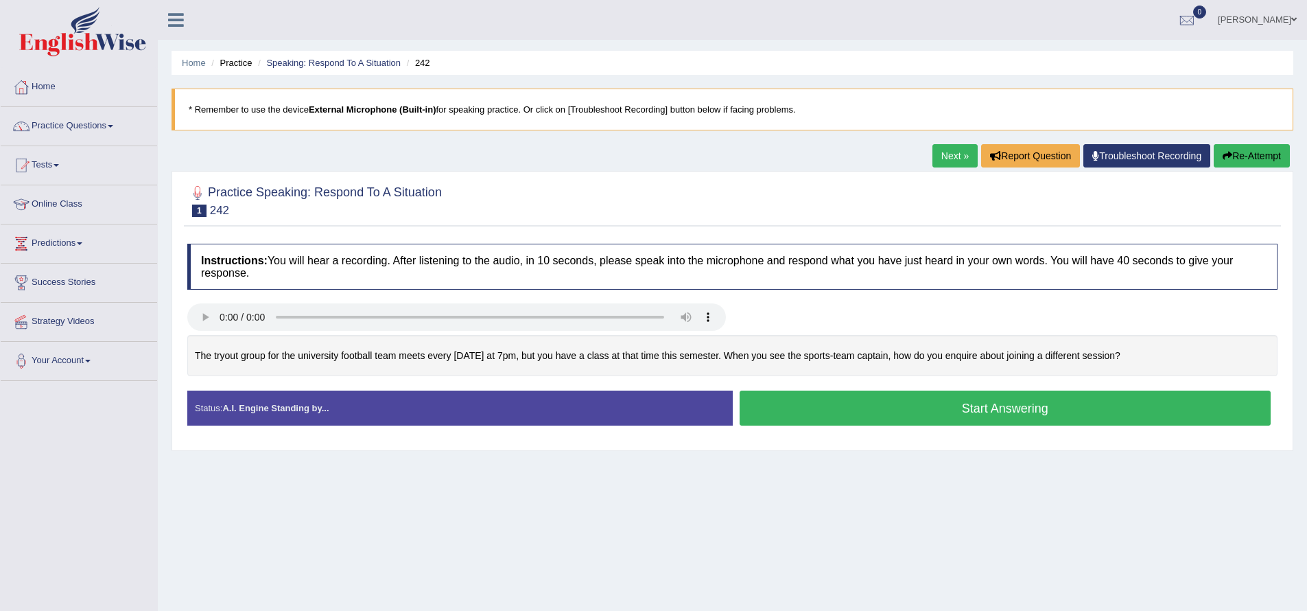
click at [1054, 413] on button "Start Answering" at bounding box center [1005, 407] width 532 height 35
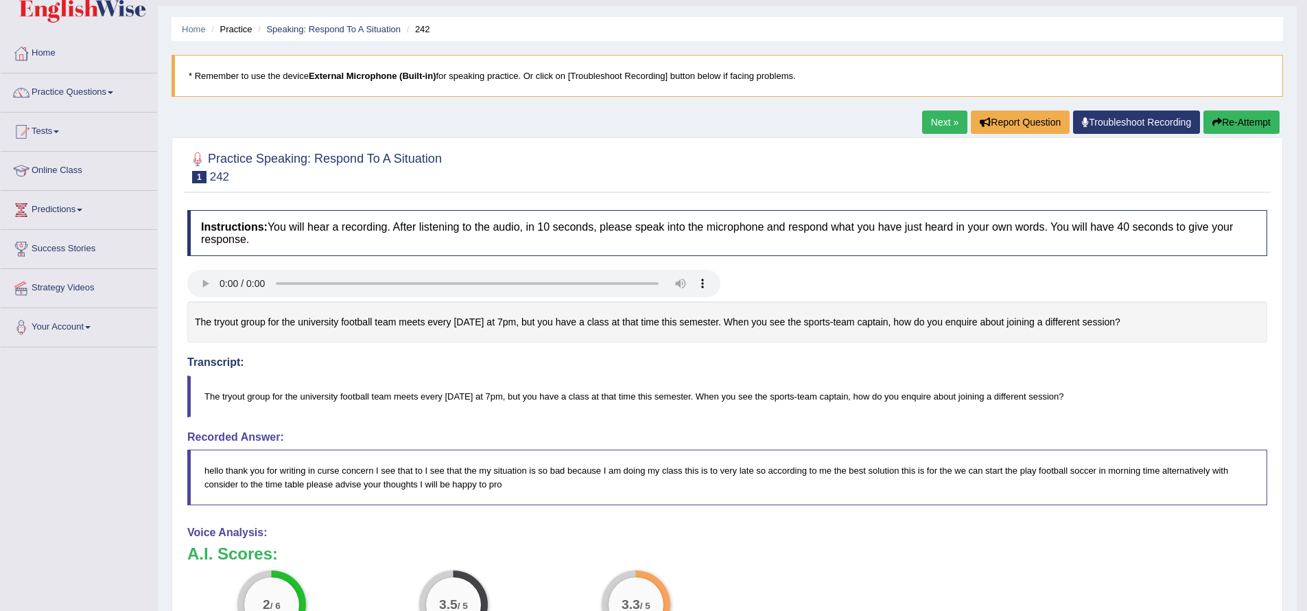
scroll to position [25, 0]
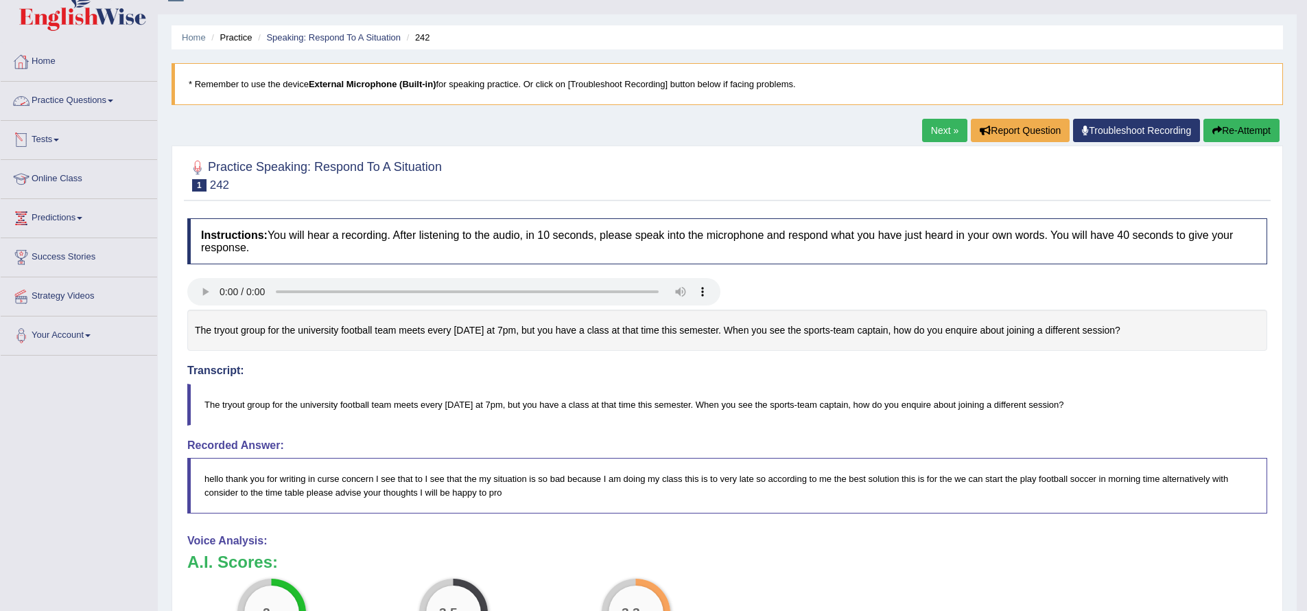
click at [64, 141] on link "Tests" at bounding box center [79, 138] width 156 height 34
click at [67, 220] on link "History" at bounding box center [89, 220] width 128 height 25
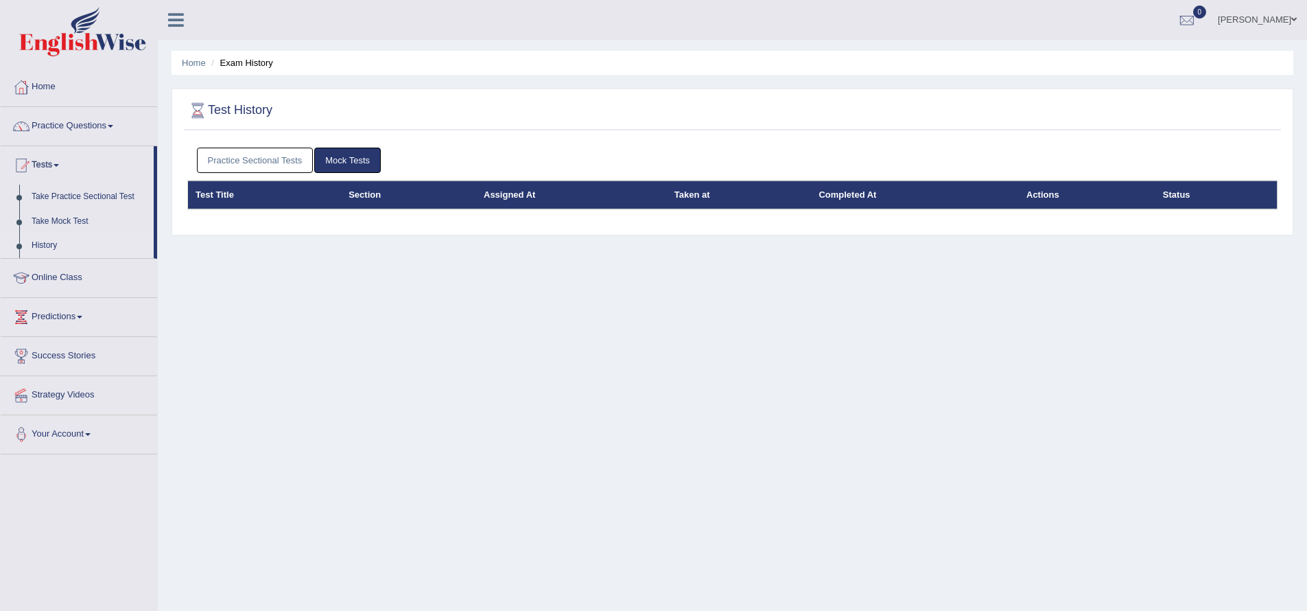
click at [517, 200] on th "Assigned At" at bounding box center [571, 194] width 191 height 29
click at [434, 187] on th "Section" at bounding box center [408, 194] width 135 height 29
click at [285, 164] on link "Practice Sectional Tests" at bounding box center [255, 159] width 117 height 25
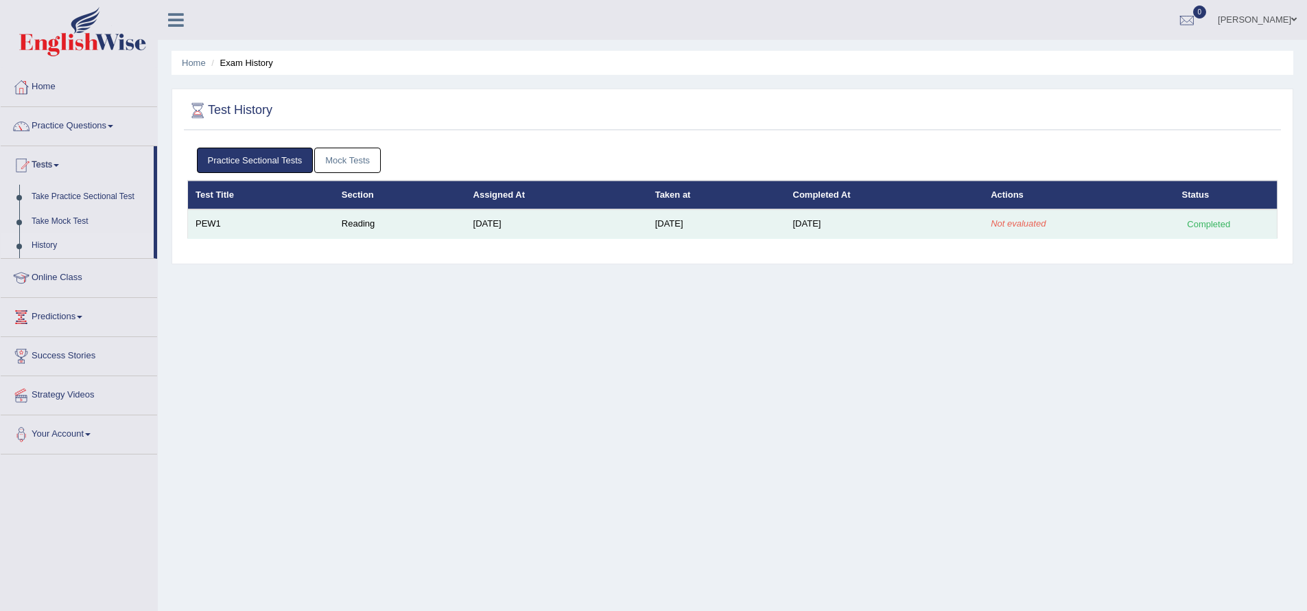
click at [1045, 228] on em "Not evaluated" at bounding box center [1018, 223] width 55 height 10
click at [838, 221] on td "[DATE]" at bounding box center [884, 223] width 198 height 29
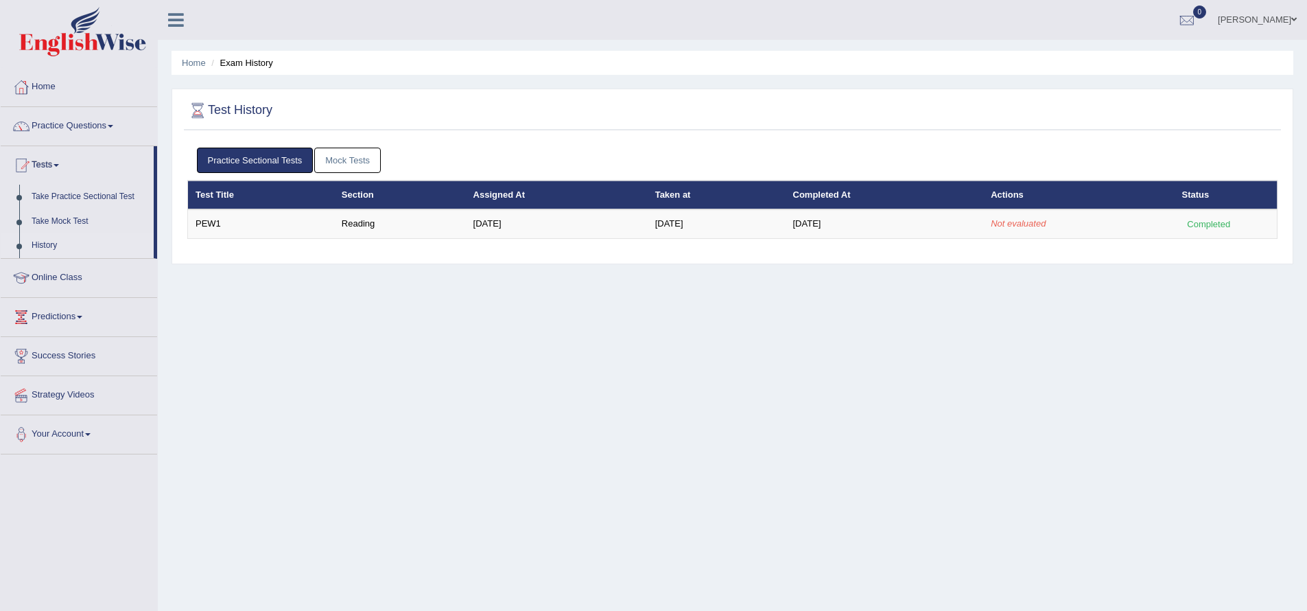
click at [1295, 20] on span at bounding box center [1293, 19] width 5 height 9
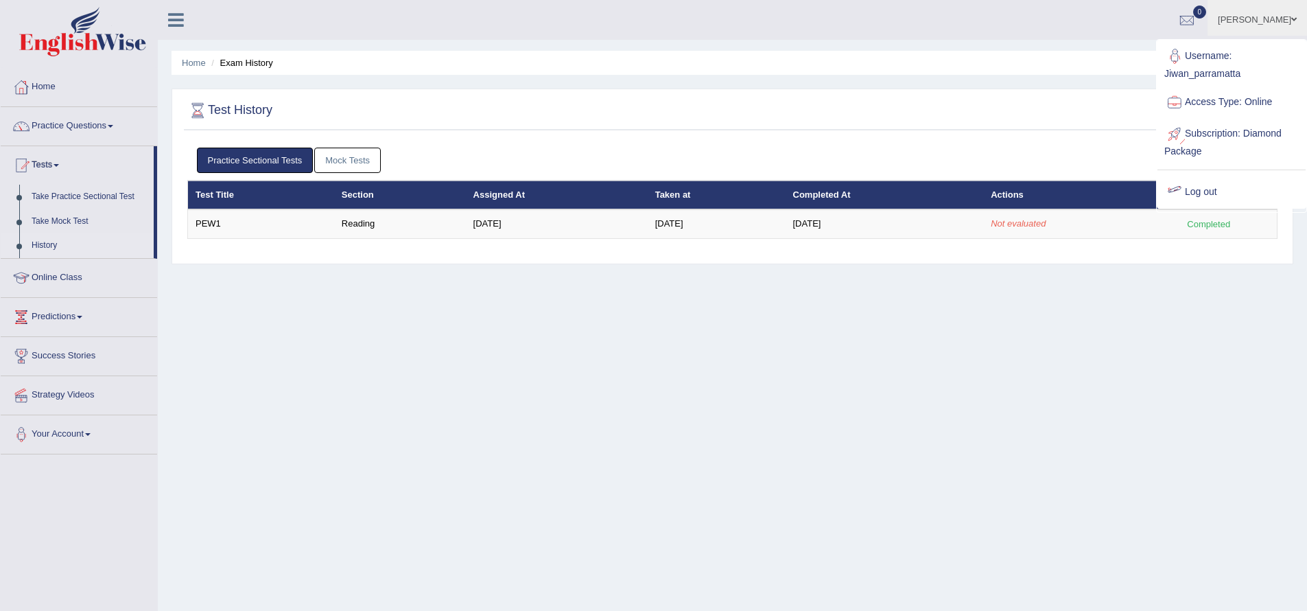
click at [1235, 194] on link "Log out" at bounding box center [1231, 192] width 148 height 32
